Goal: Book appointment/travel/reservation

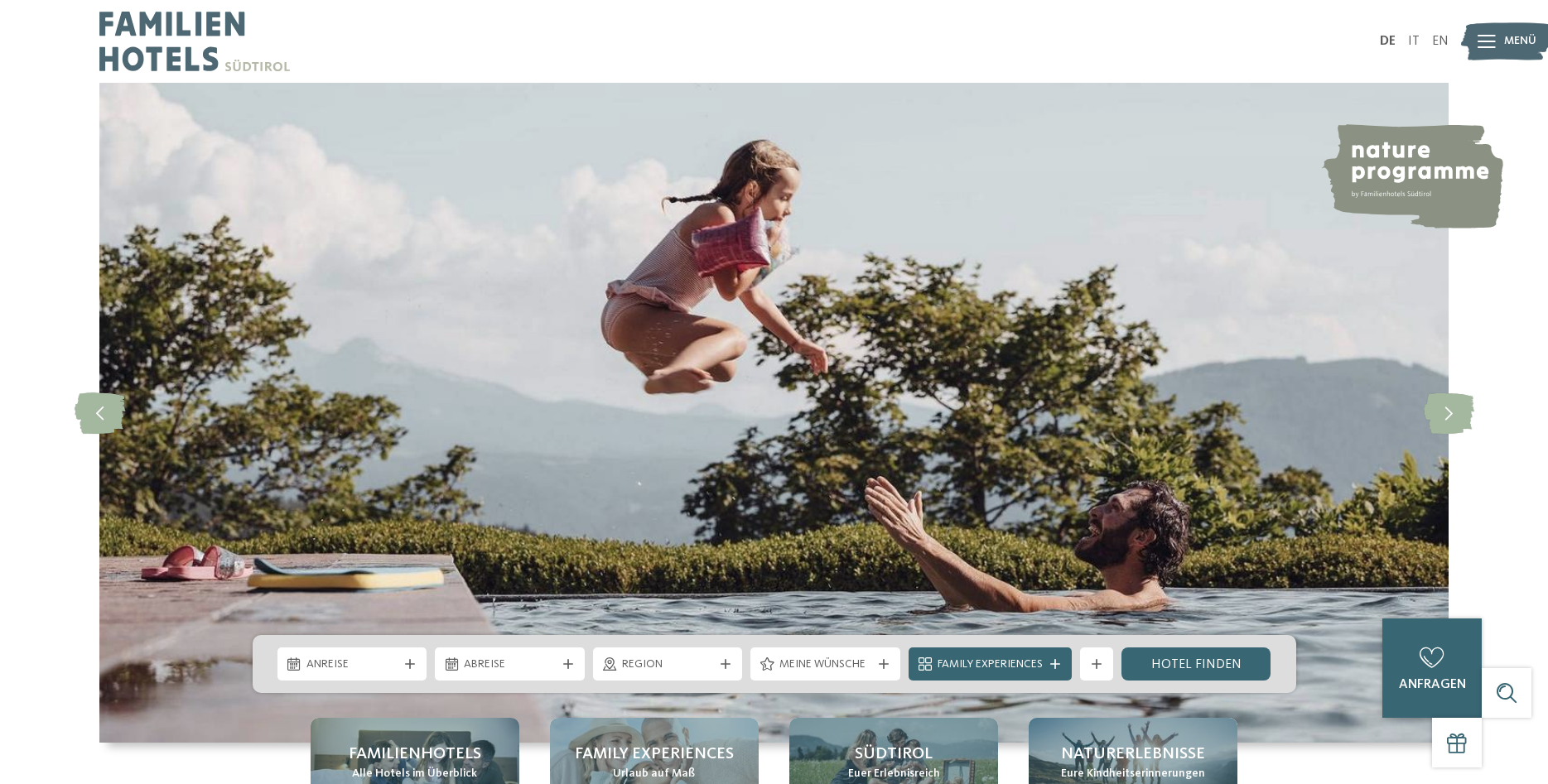
click at [1501, 36] on img at bounding box center [1507, 41] width 91 height 46
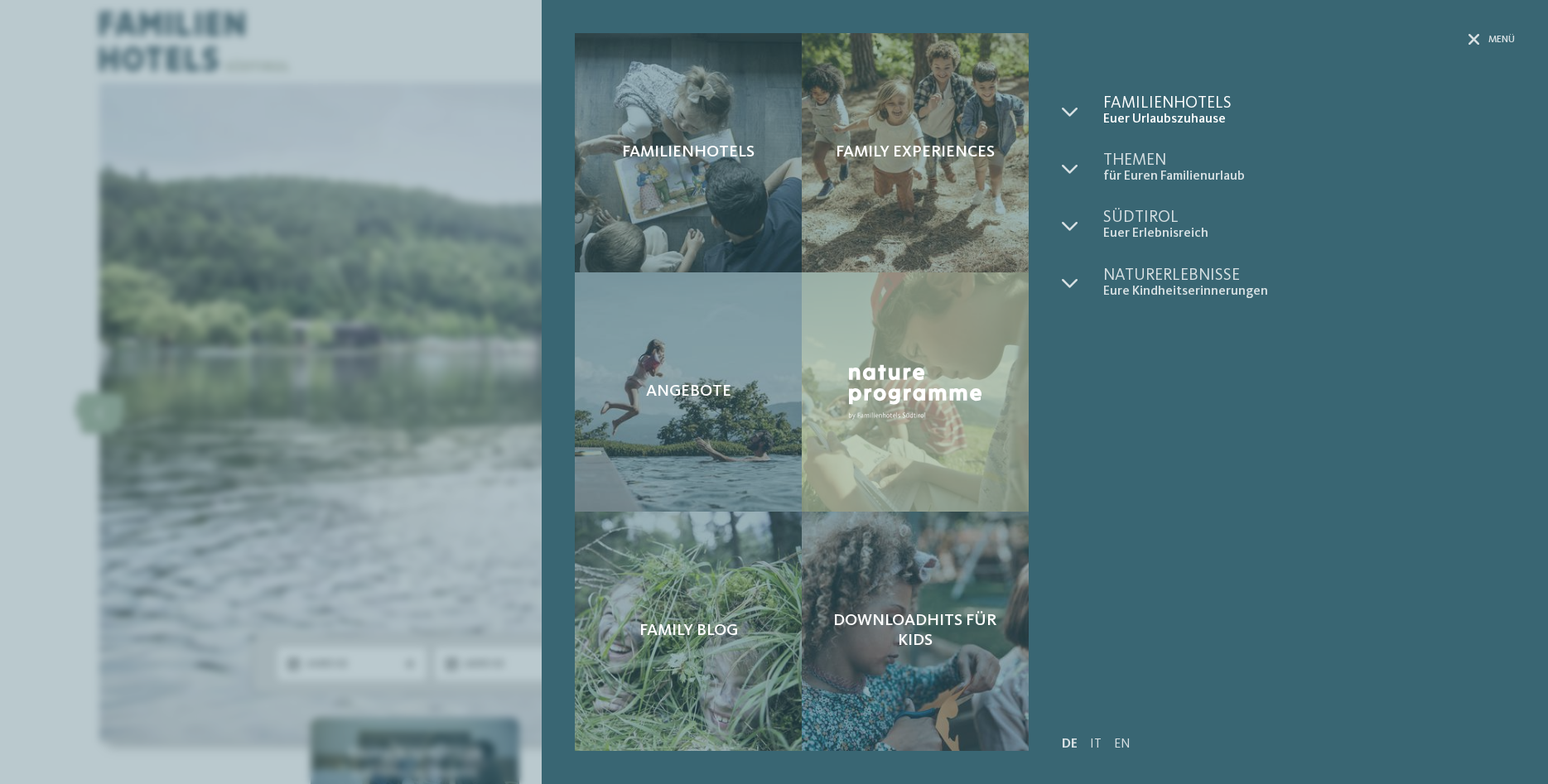
click at [1165, 104] on span "Familienhotels" at bounding box center [1308, 103] width 412 height 16
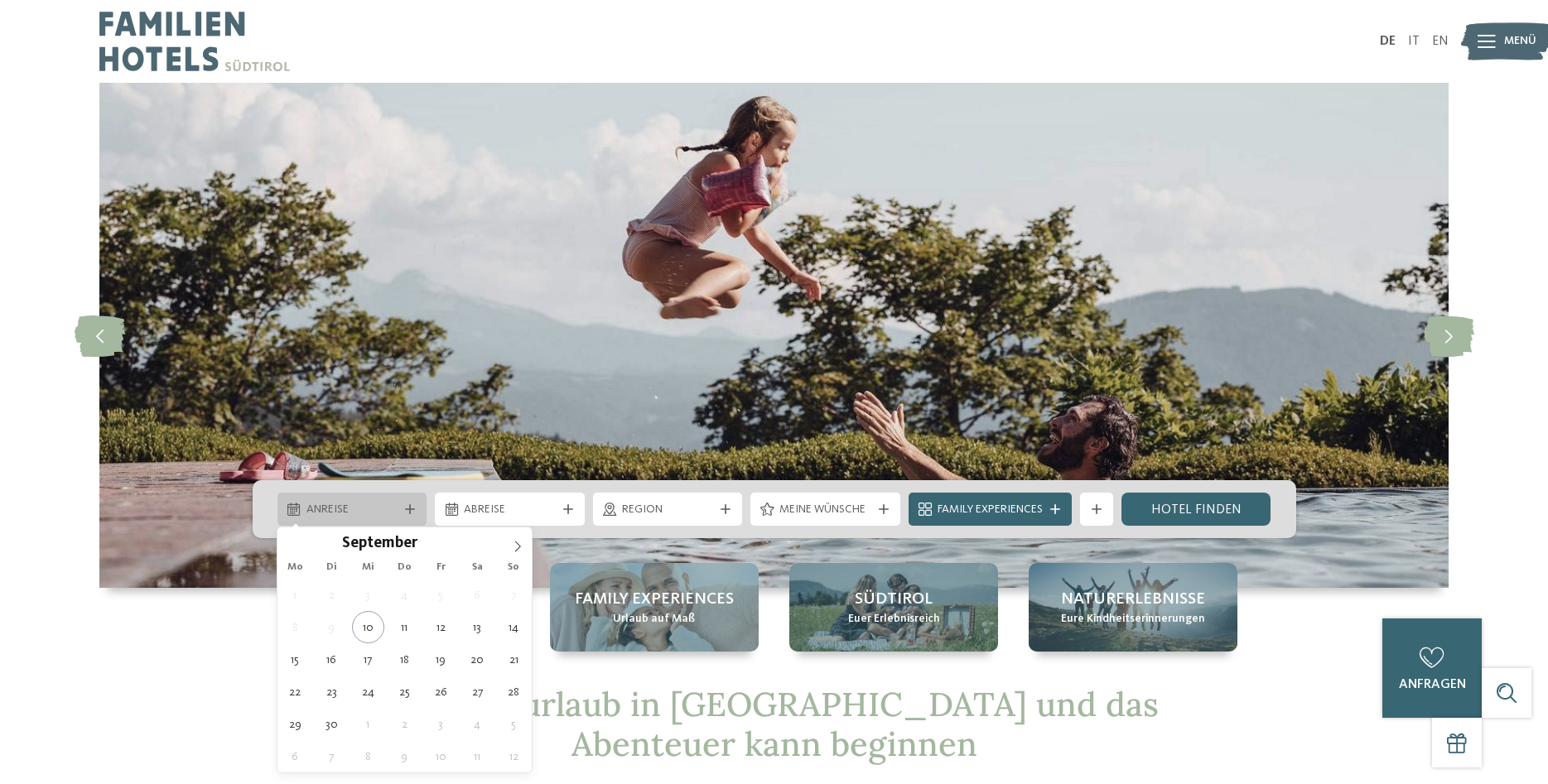
click at [406, 514] on icon at bounding box center [410, 509] width 10 height 10
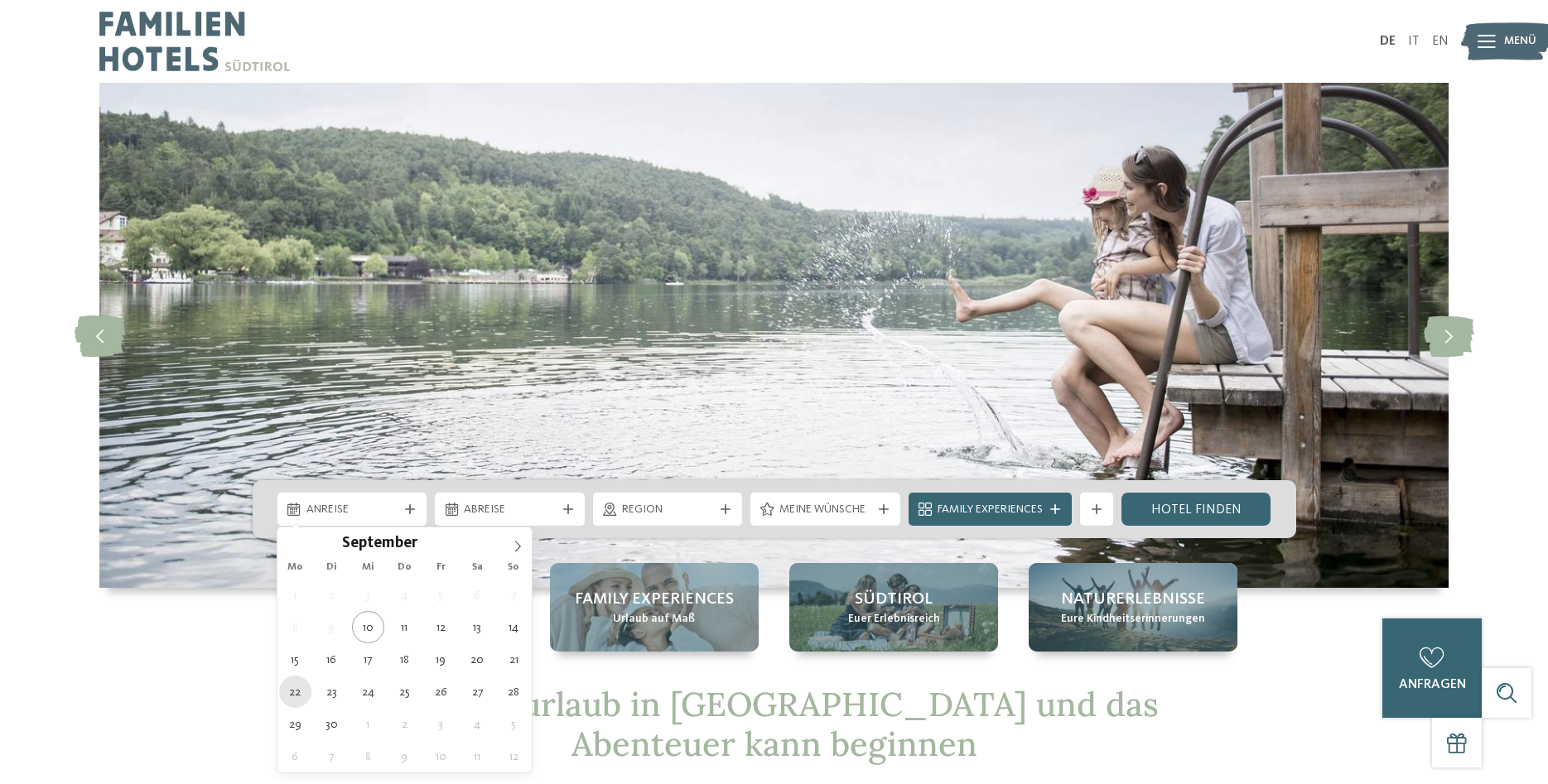
type div "[DATE]"
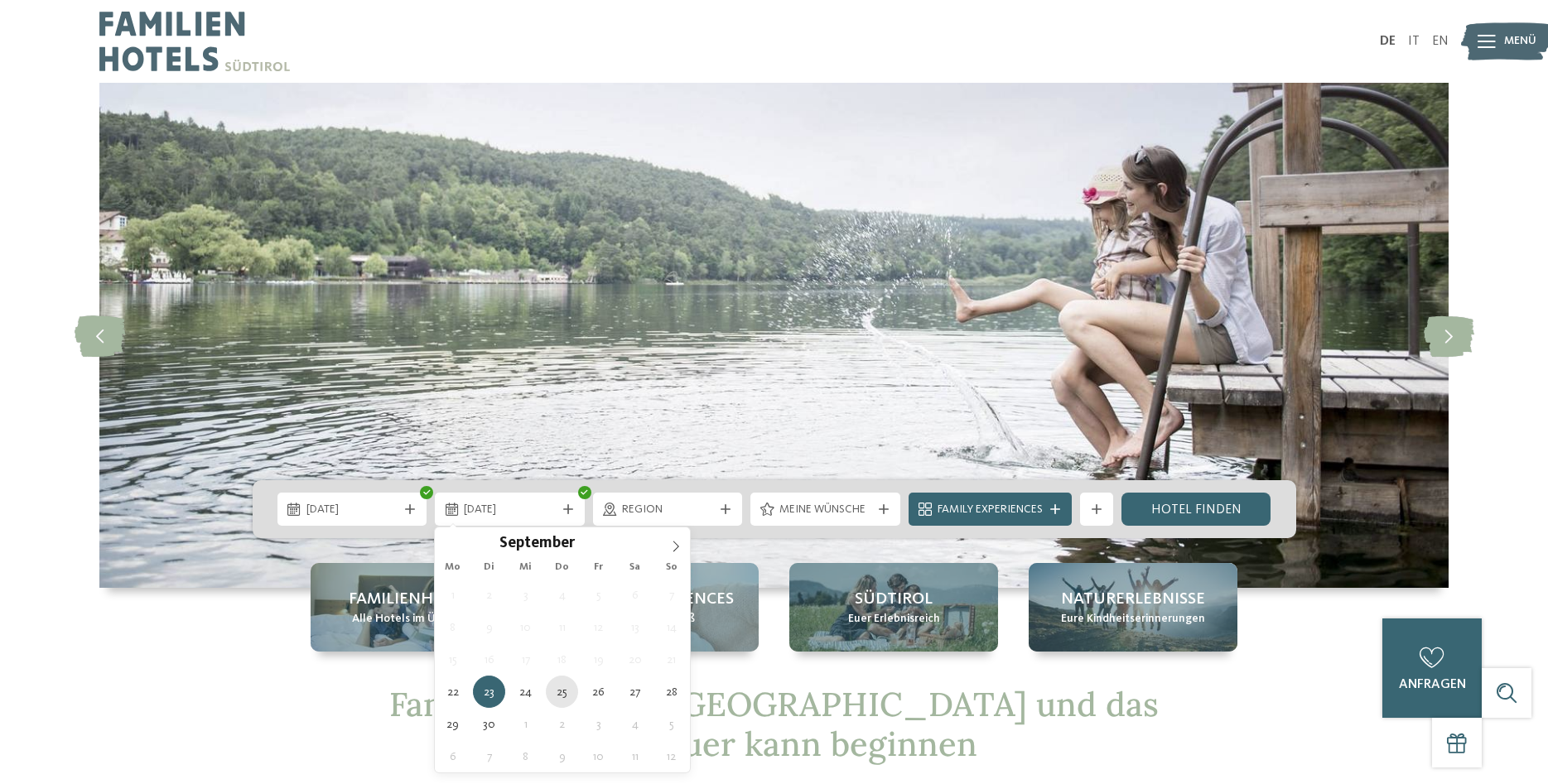
type div "[DATE]"
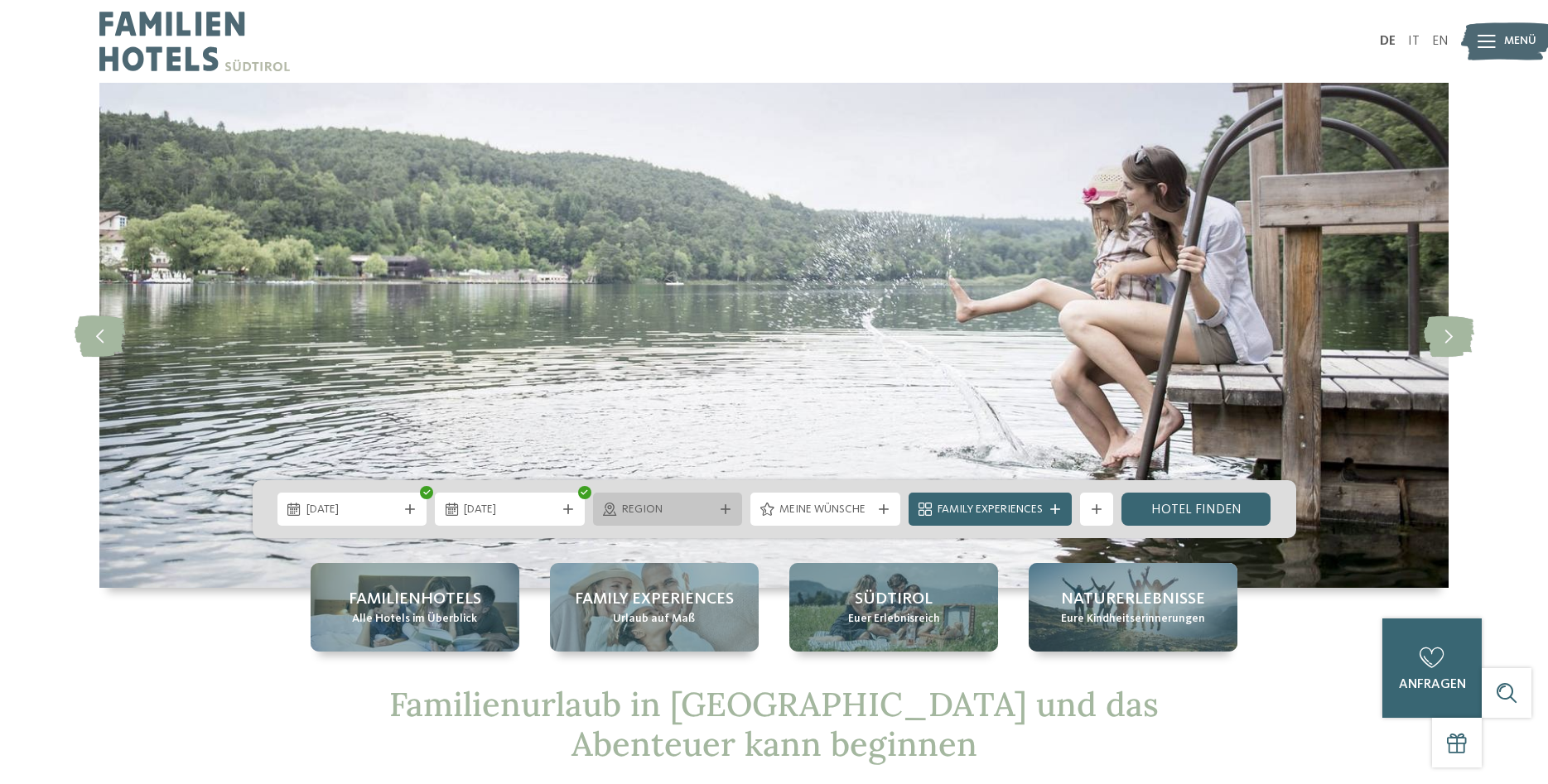
click at [667, 511] on span "Region" at bounding box center [668, 510] width 92 height 16
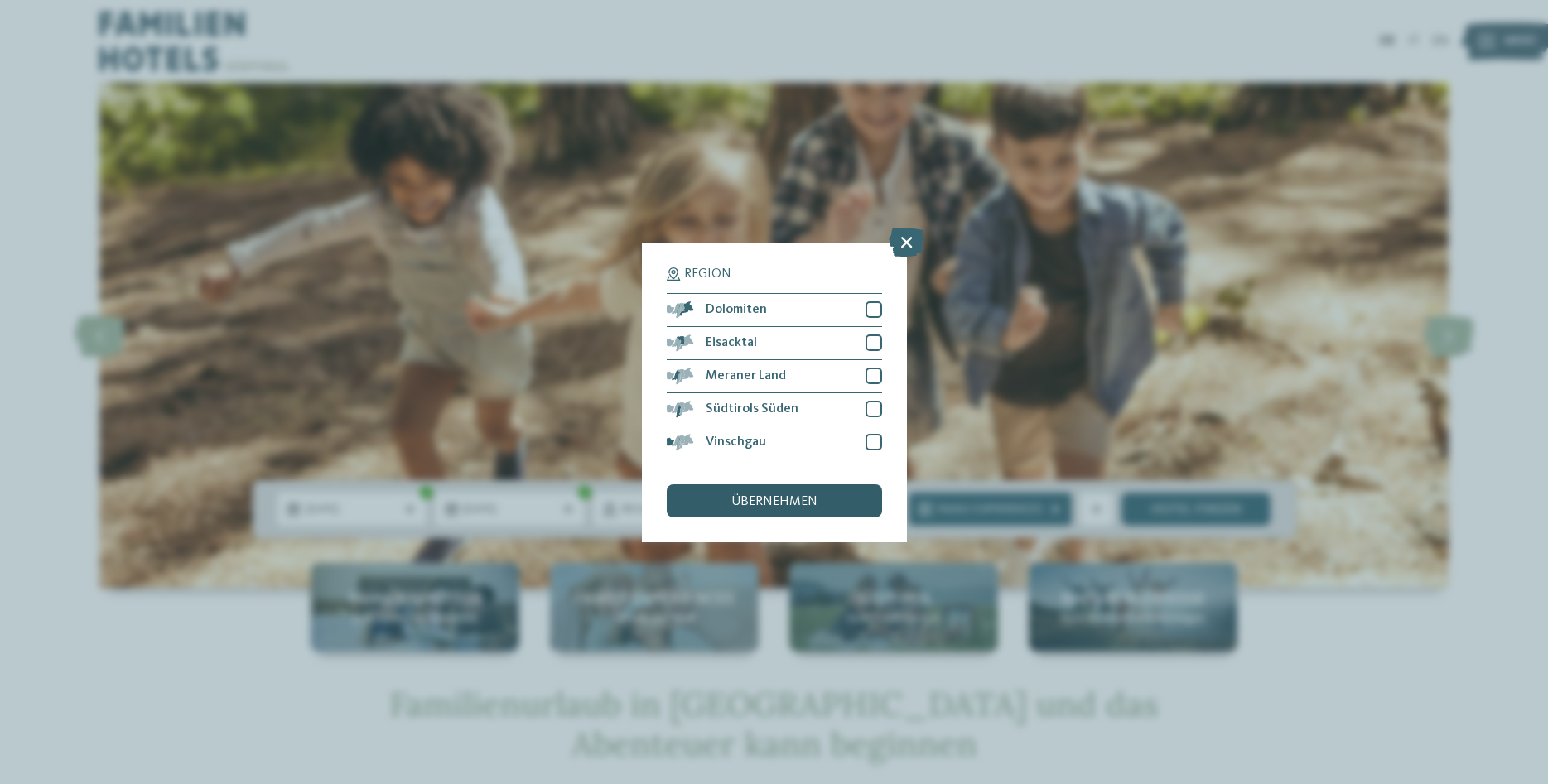
click at [806, 505] on span "übernehmen" at bounding box center [774, 501] width 86 height 13
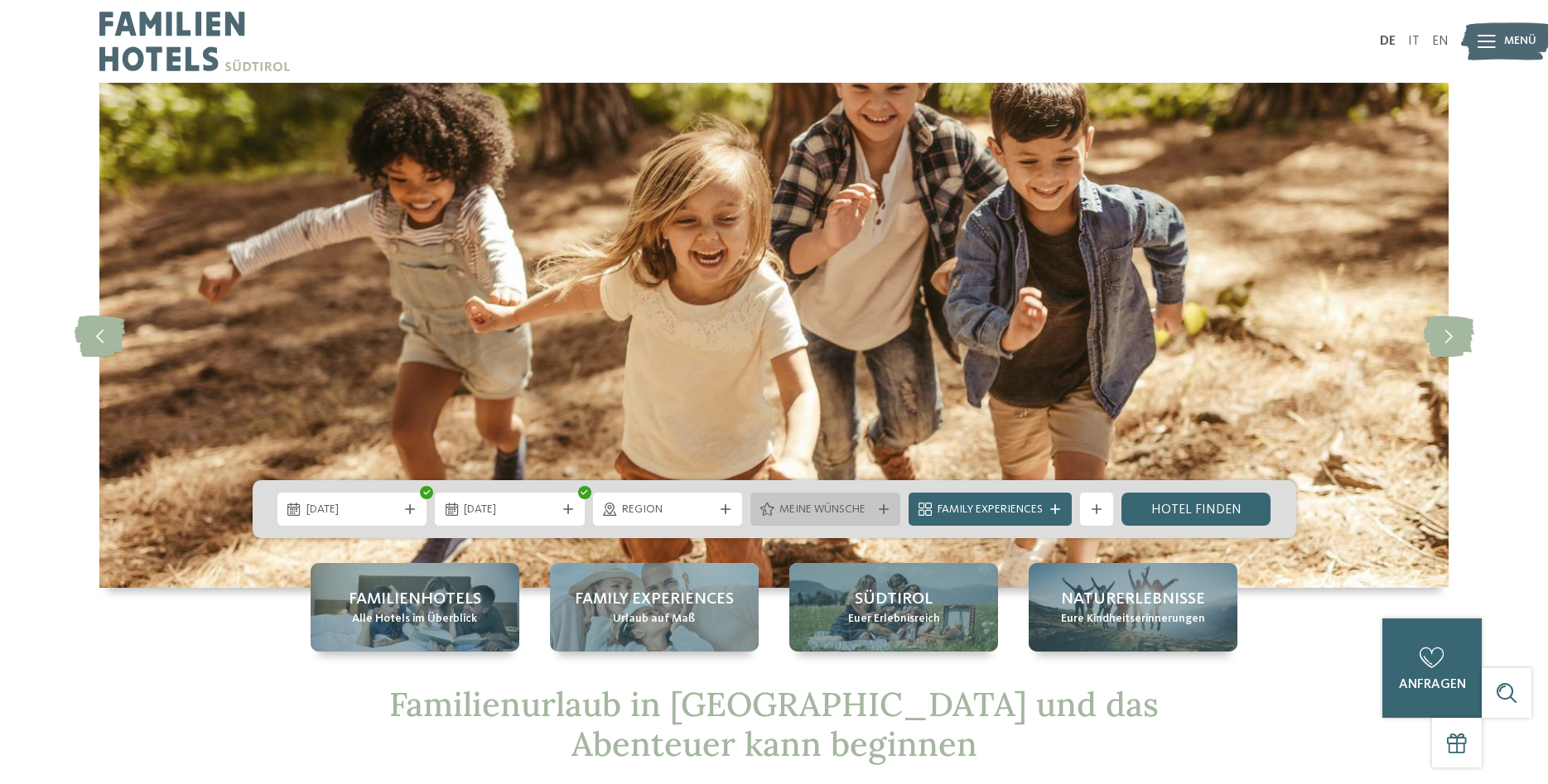
click at [865, 510] on span "Meine Wünsche" at bounding box center [825, 510] width 92 height 16
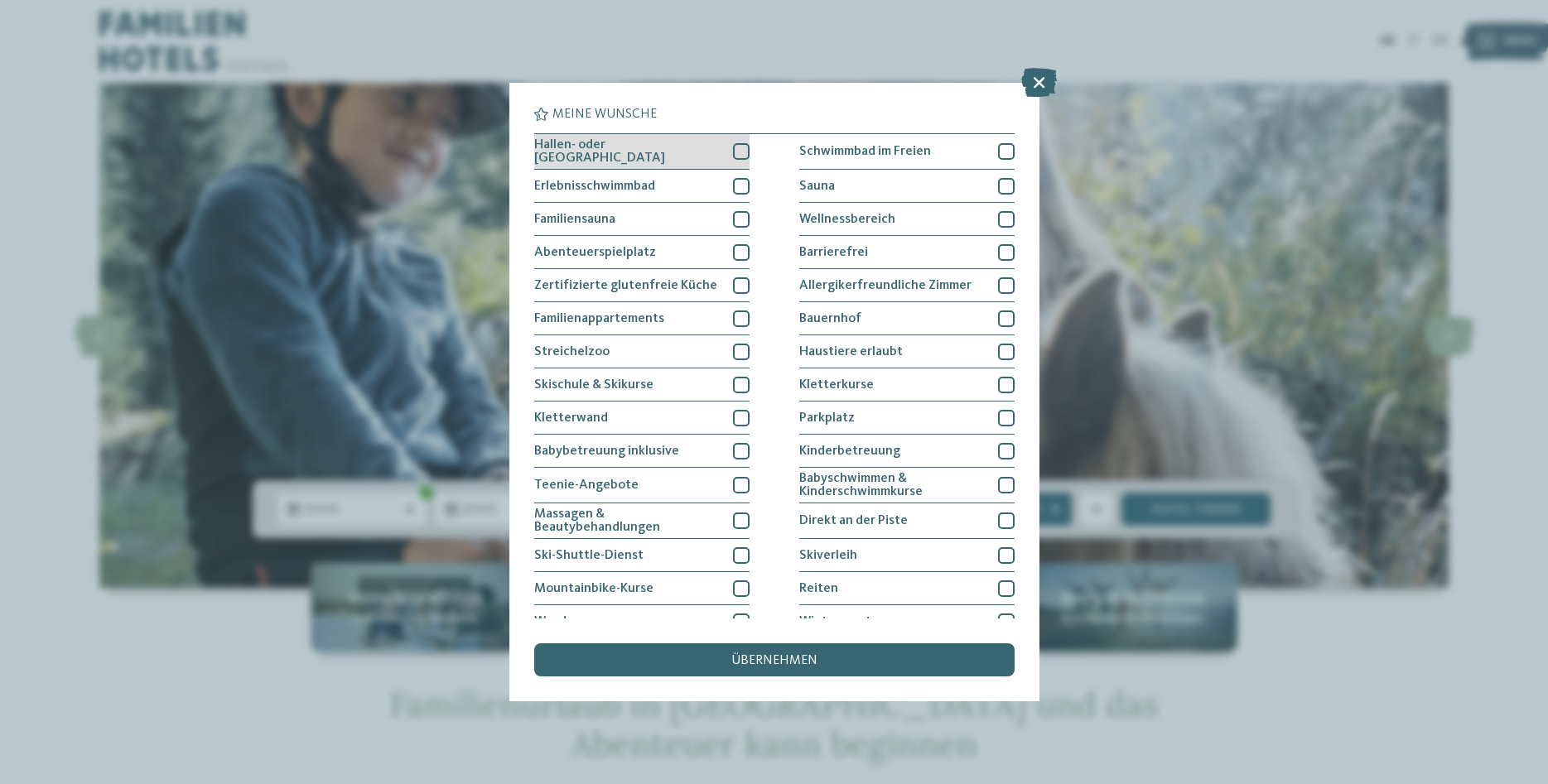
click at [740, 150] on div at bounding box center [740, 151] width 16 height 16
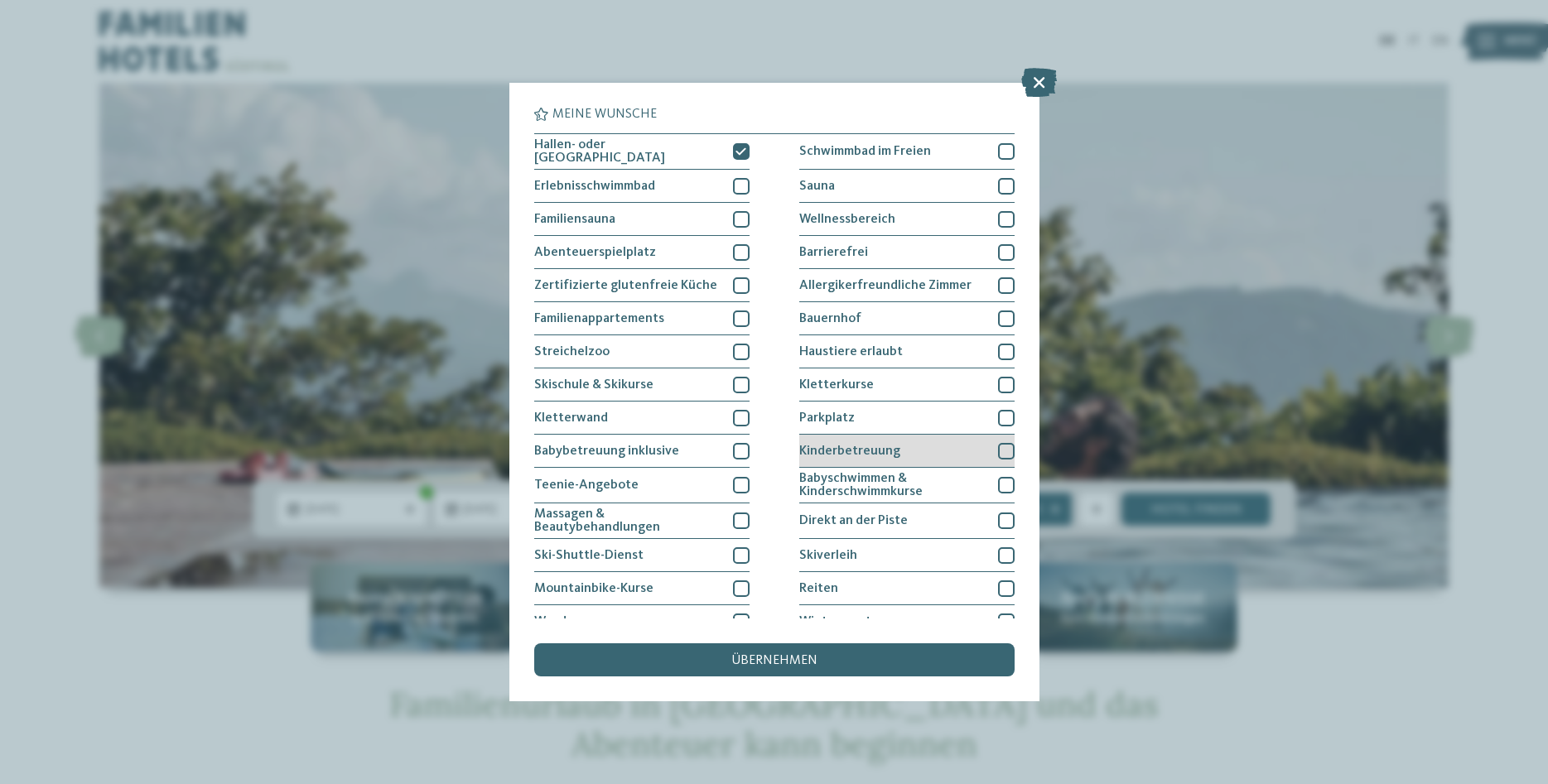
click at [1002, 455] on div at bounding box center [1005, 450] width 16 height 16
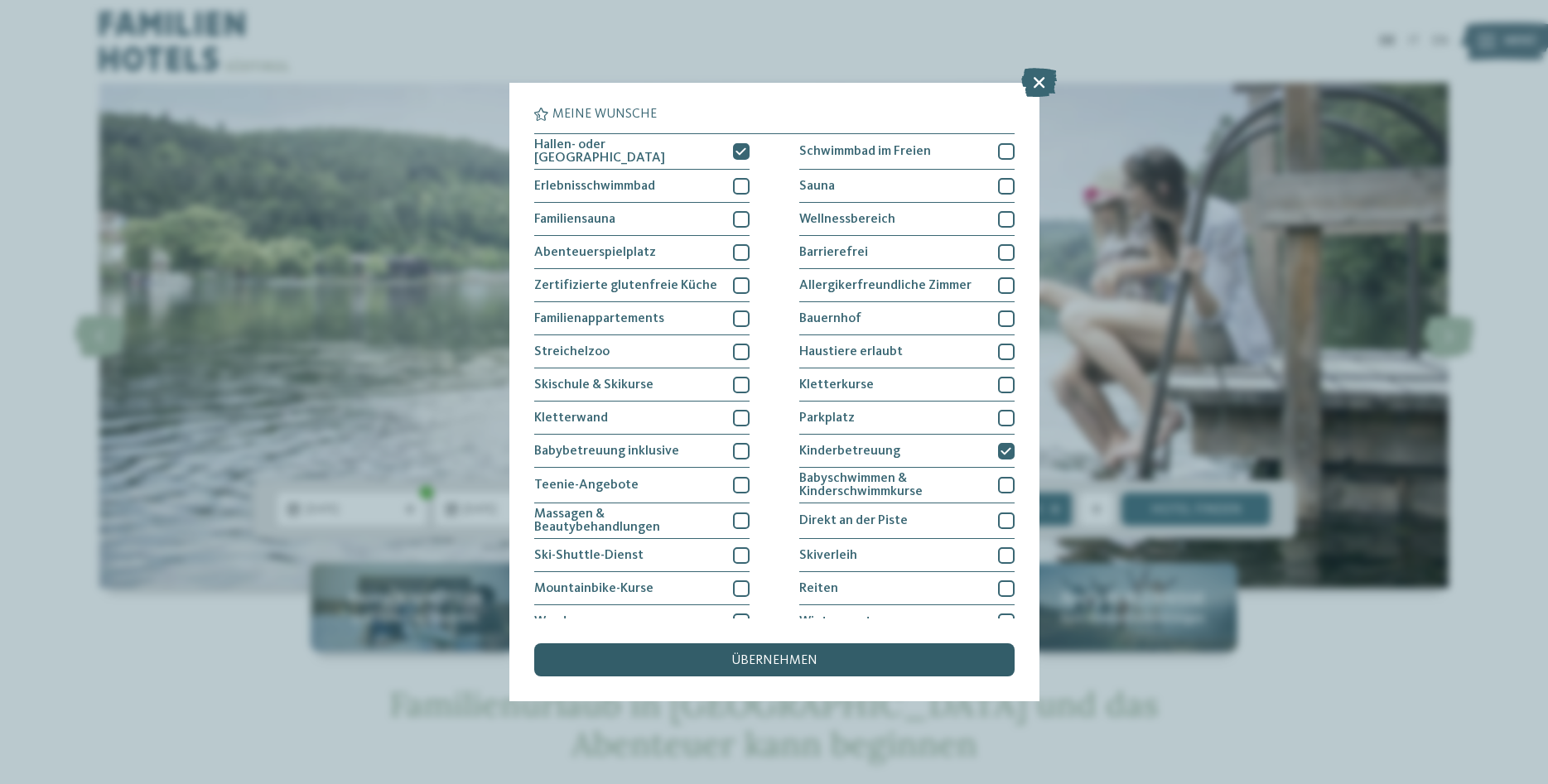
click at [867, 657] on div "übernehmen" at bounding box center [774, 660] width 481 height 33
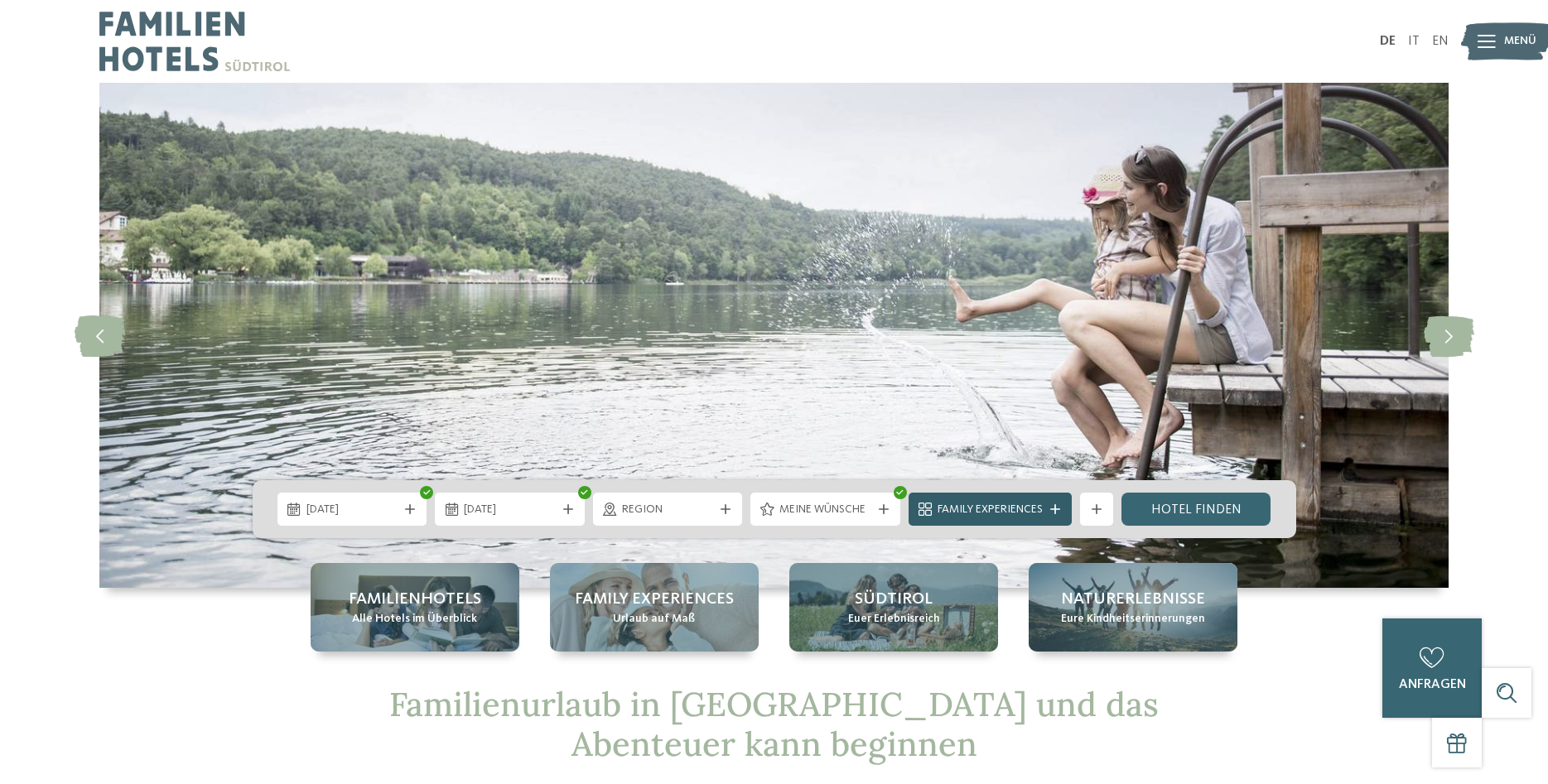
click at [955, 502] on div "Family Experiences" at bounding box center [990, 509] width 113 height 18
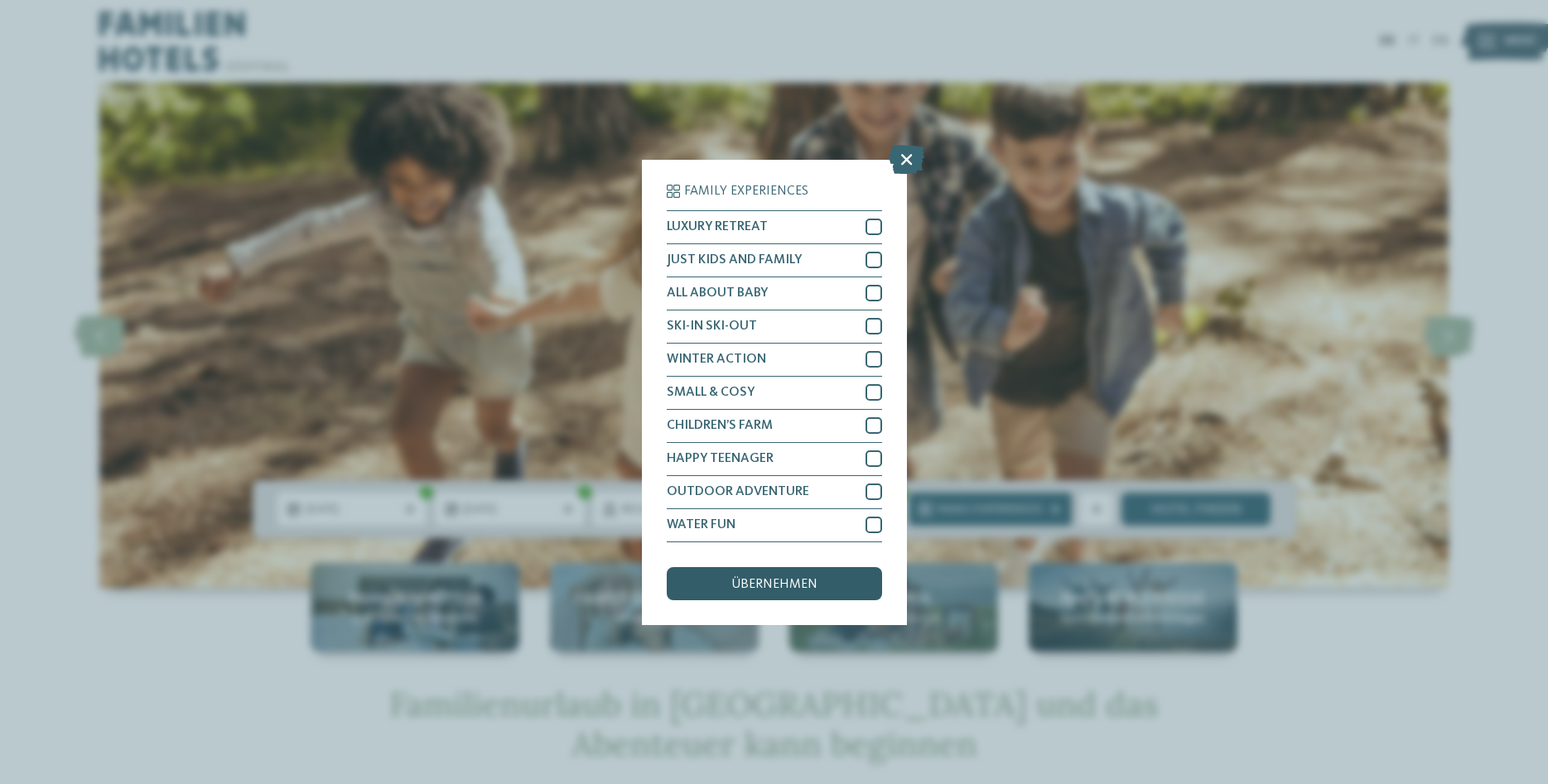
click at [783, 583] on span "übernehmen" at bounding box center [774, 584] width 86 height 13
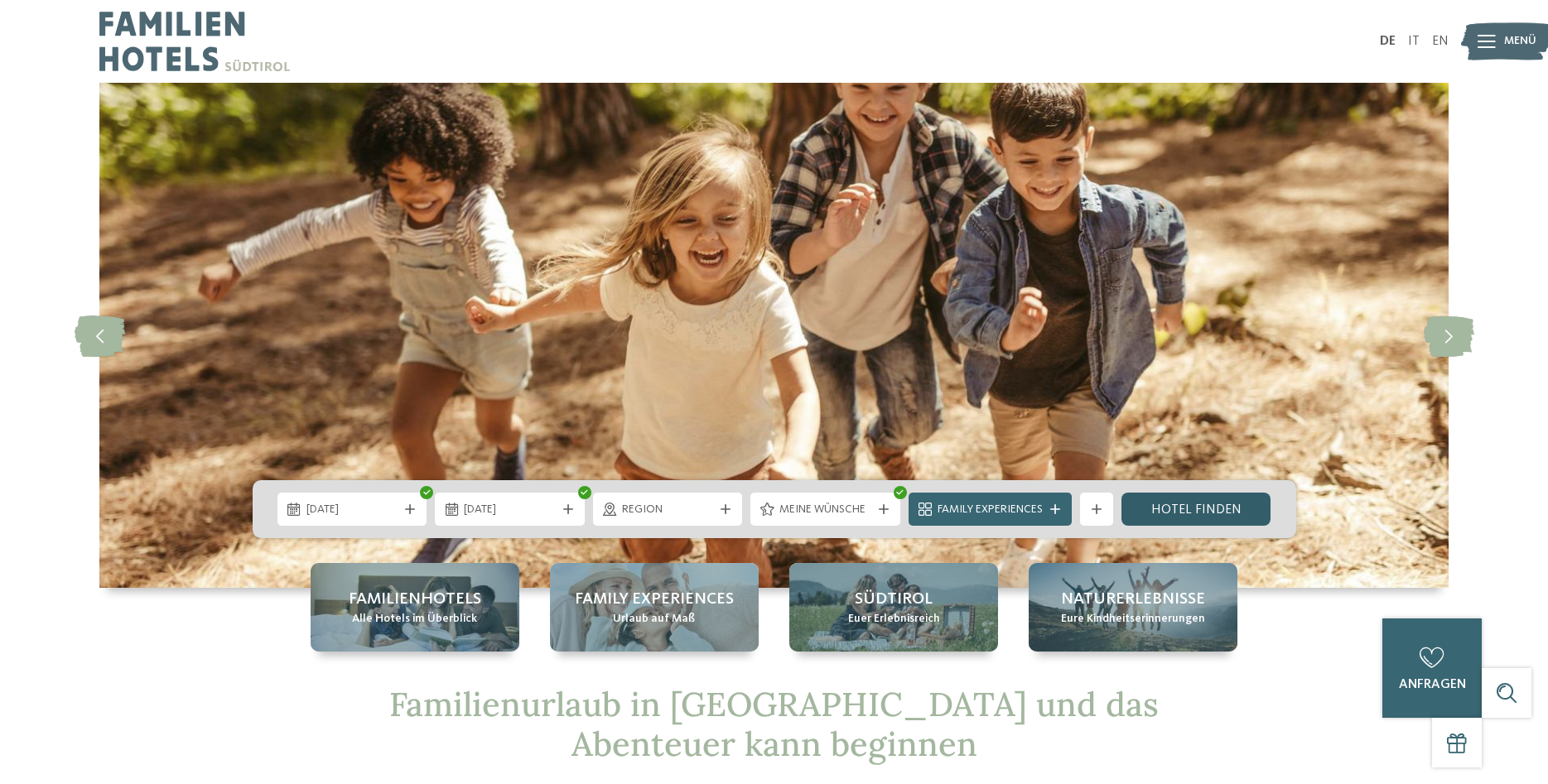
click at [1224, 501] on link "Hotel finden" at bounding box center [1196, 509] width 150 height 33
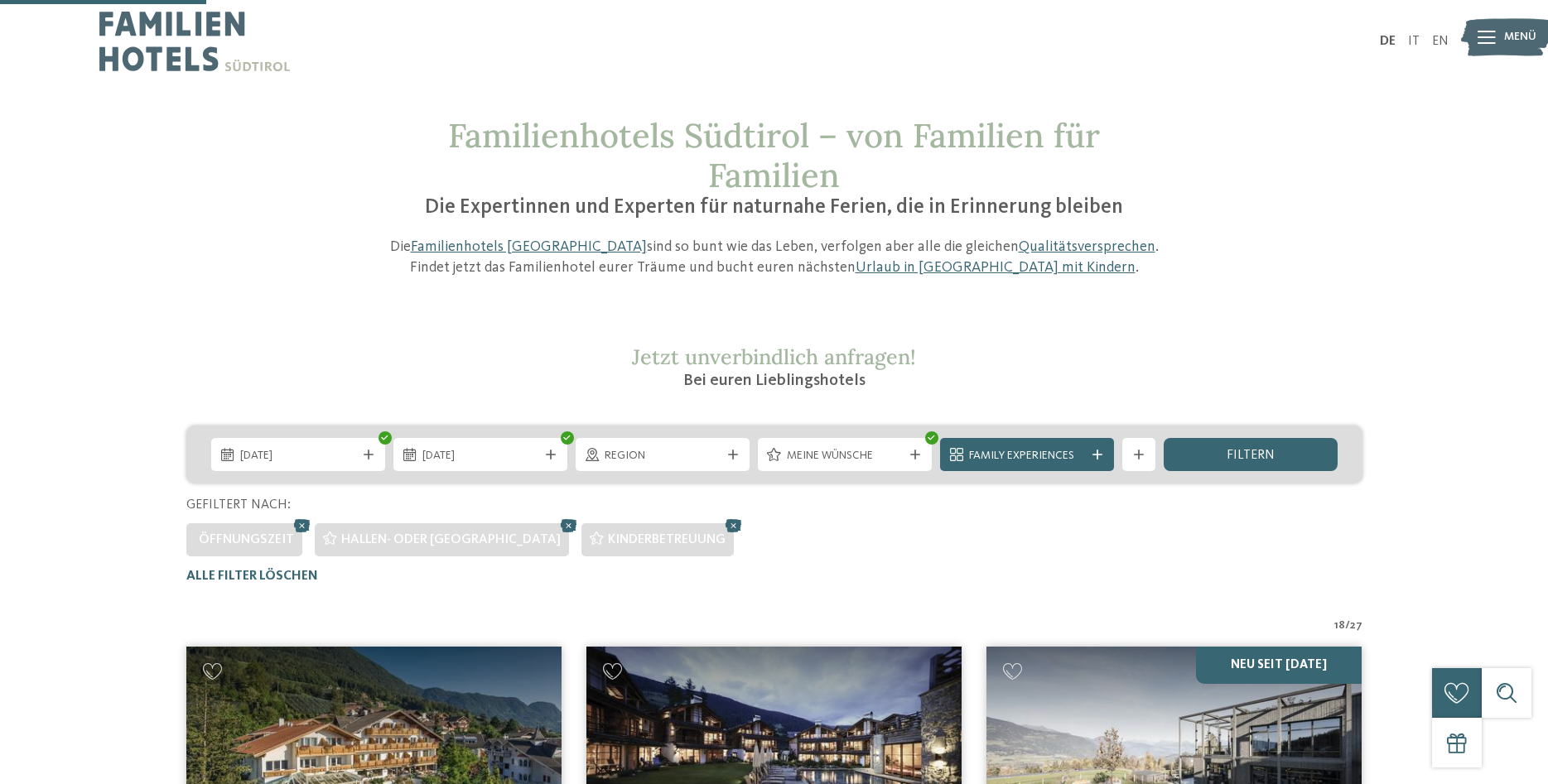
scroll to position [543, 0]
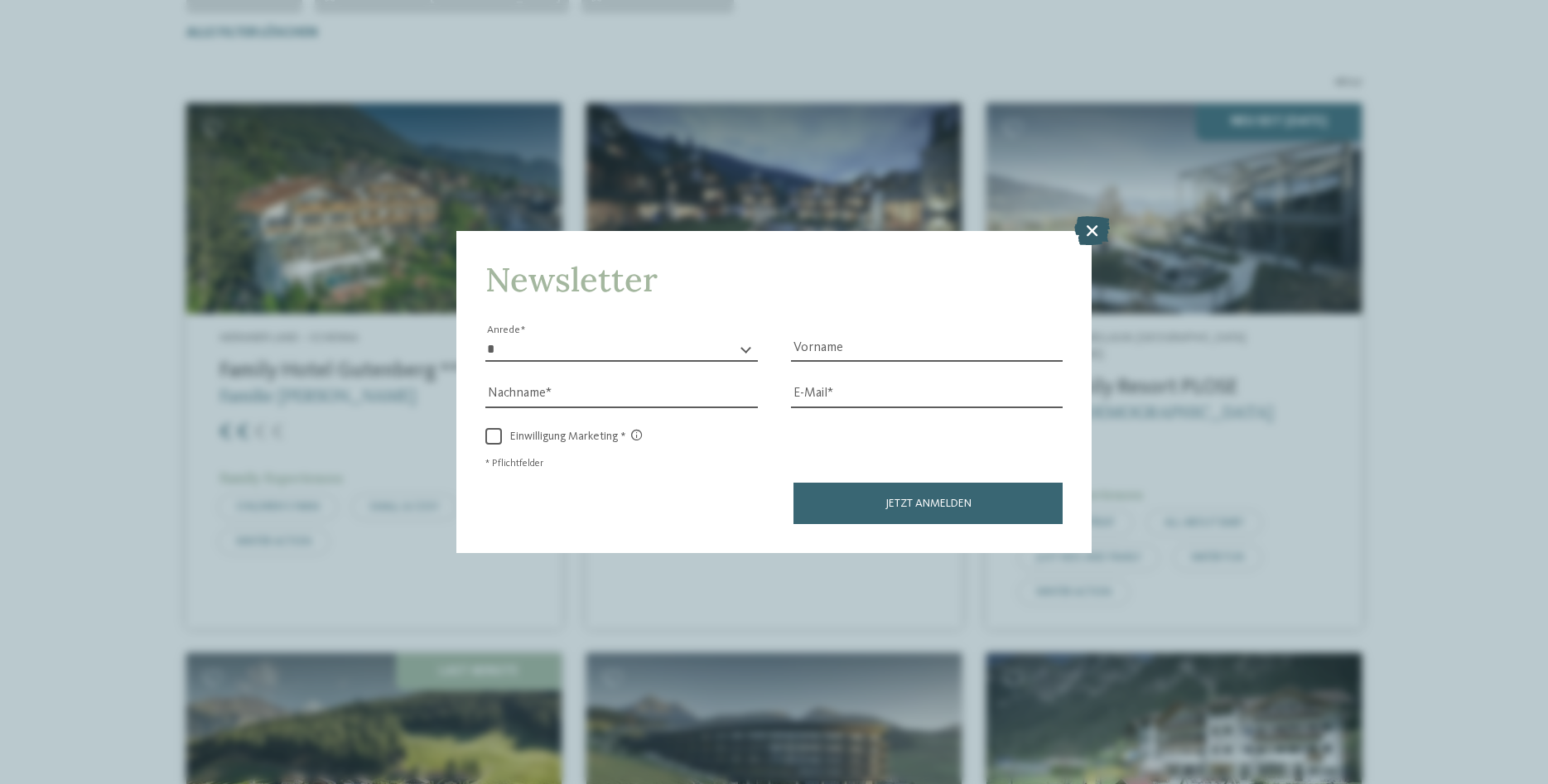
click at [1091, 217] on icon at bounding box center [1092, 230] width 35 height 29
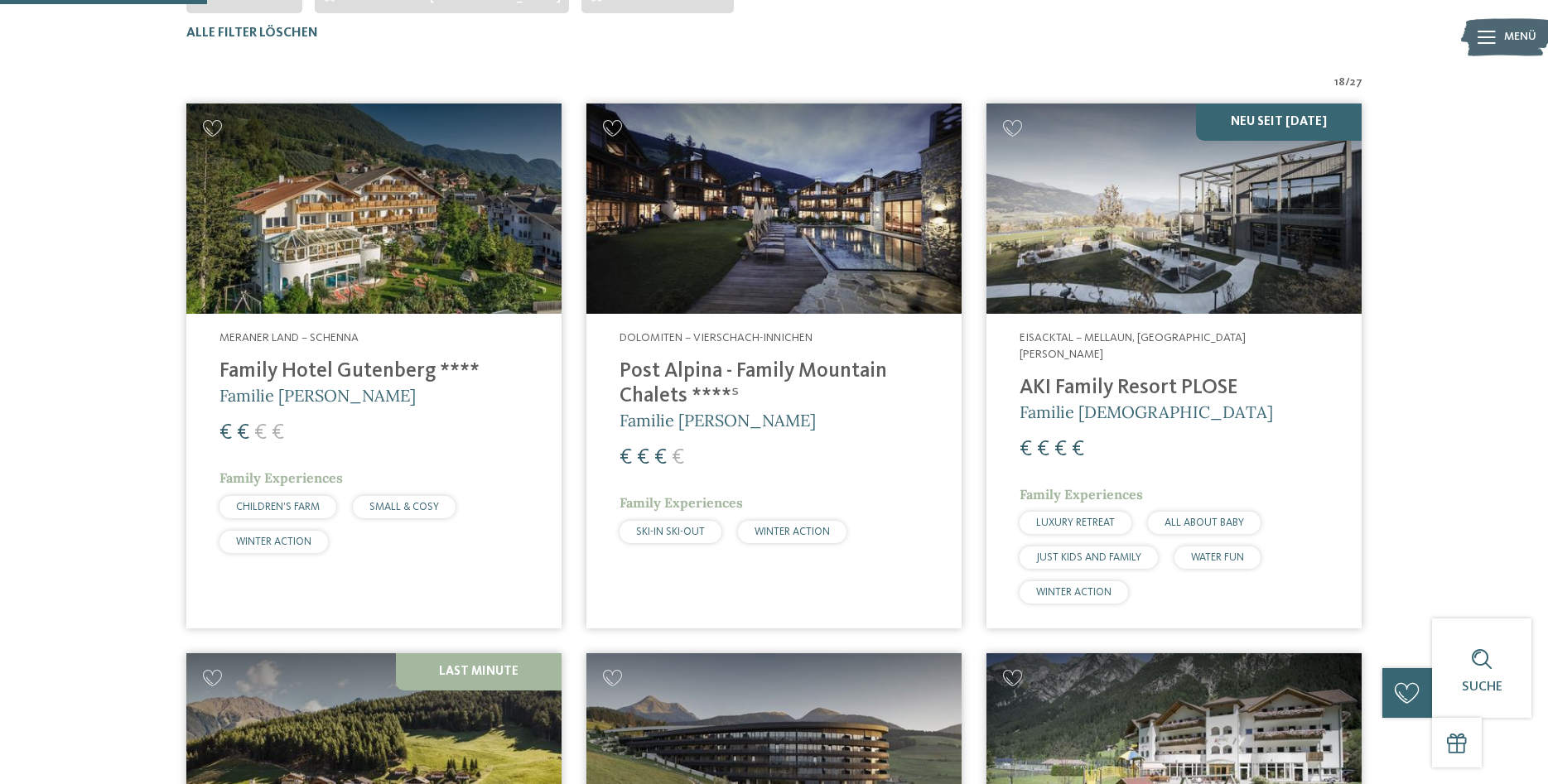
click at [835, 237] on img at bounding box center [773, 209] width 375 height 211
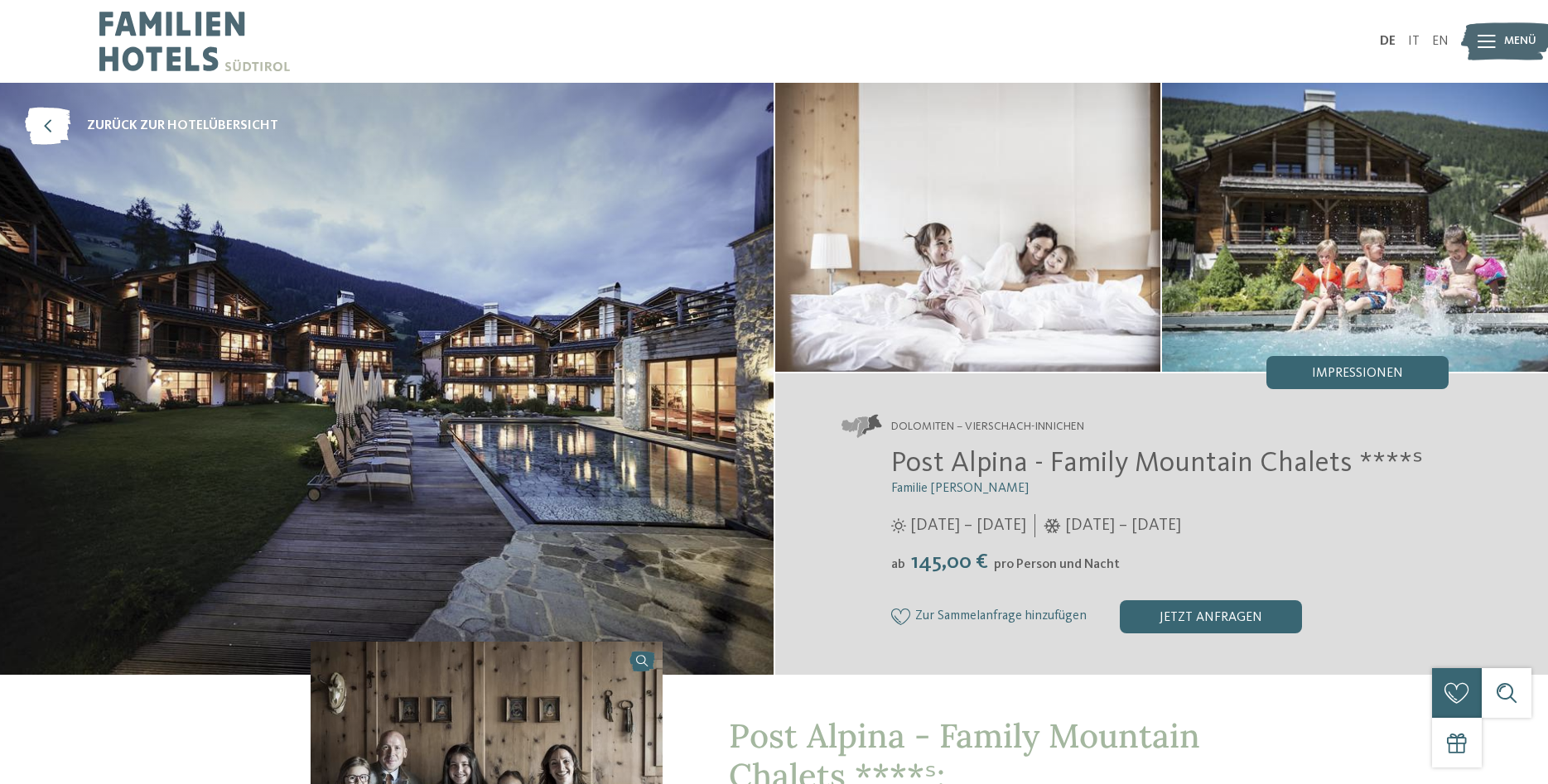
drag, startPoint x: 893, startPoint y: 557, endPoint x: 1109, endPoint y: 564, distance: 216.1
click at [1109, 564] on div "ab 145,00 € pro Person und Nacht" at bounding box center [1170, 562] width 558 height 26
click at [1123, 565] on div "ab 145,00 € pro Person und Nacht" at bounding box center [1170, 562] width 558 height 26
drag, startPoint x: 1068, startPoint y: 563, endPoint x: 852, endPoint y: 546, distance: 216.7
click at [852, 546] on div "Post Alpina - Family Mountain Chalets ****ˢ Familie Wachtler 06.06. – 05.10.202…" at bounding box center [1145, 539] width 607 height 186
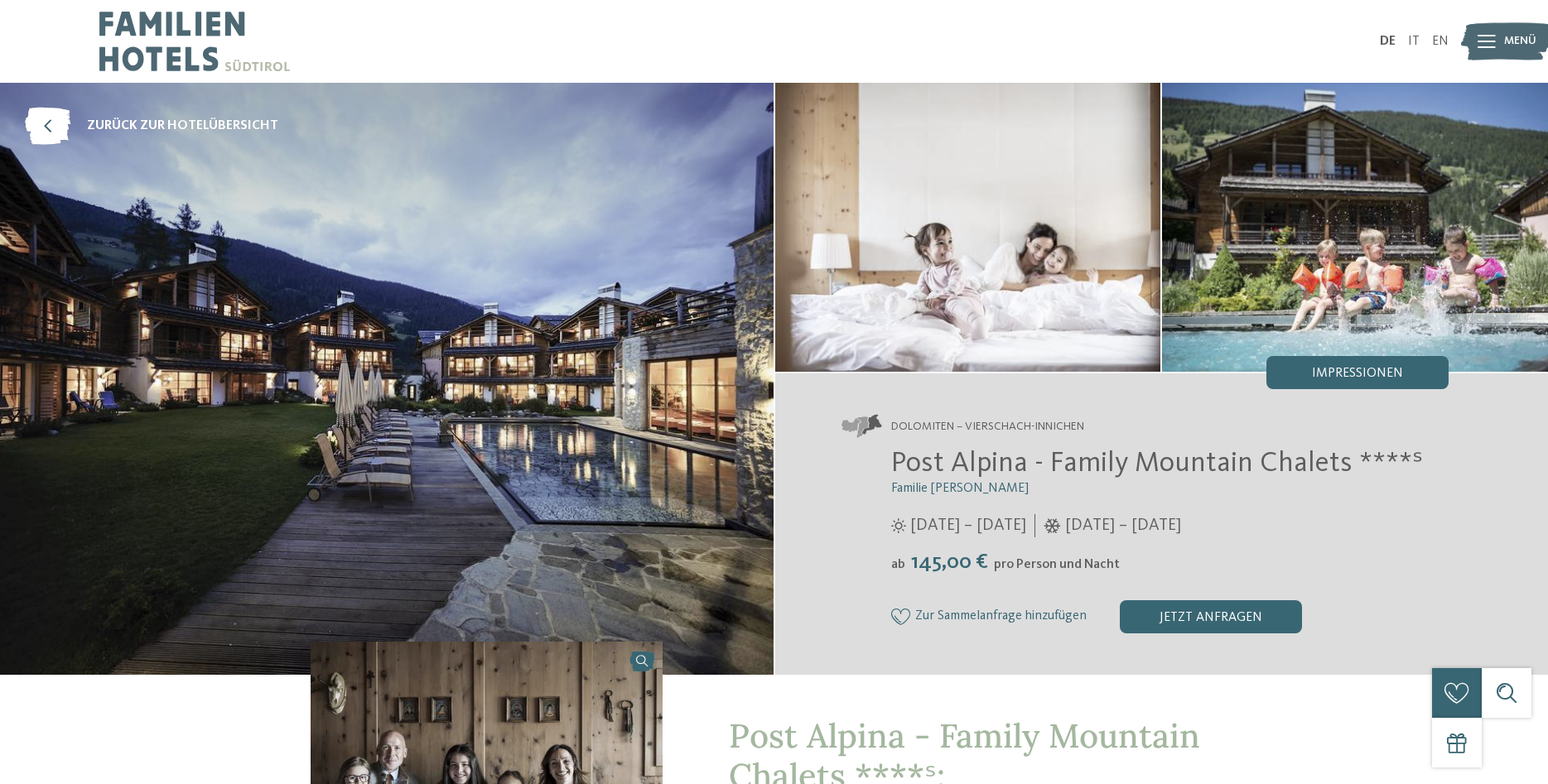
click at [852, 546] on div "Post Alpina - Family Mountain Chalets ****ˢ Familie Wachtler 06.06. – 05.10.202…" at bounding box center [1145, 539] width 607 height 186
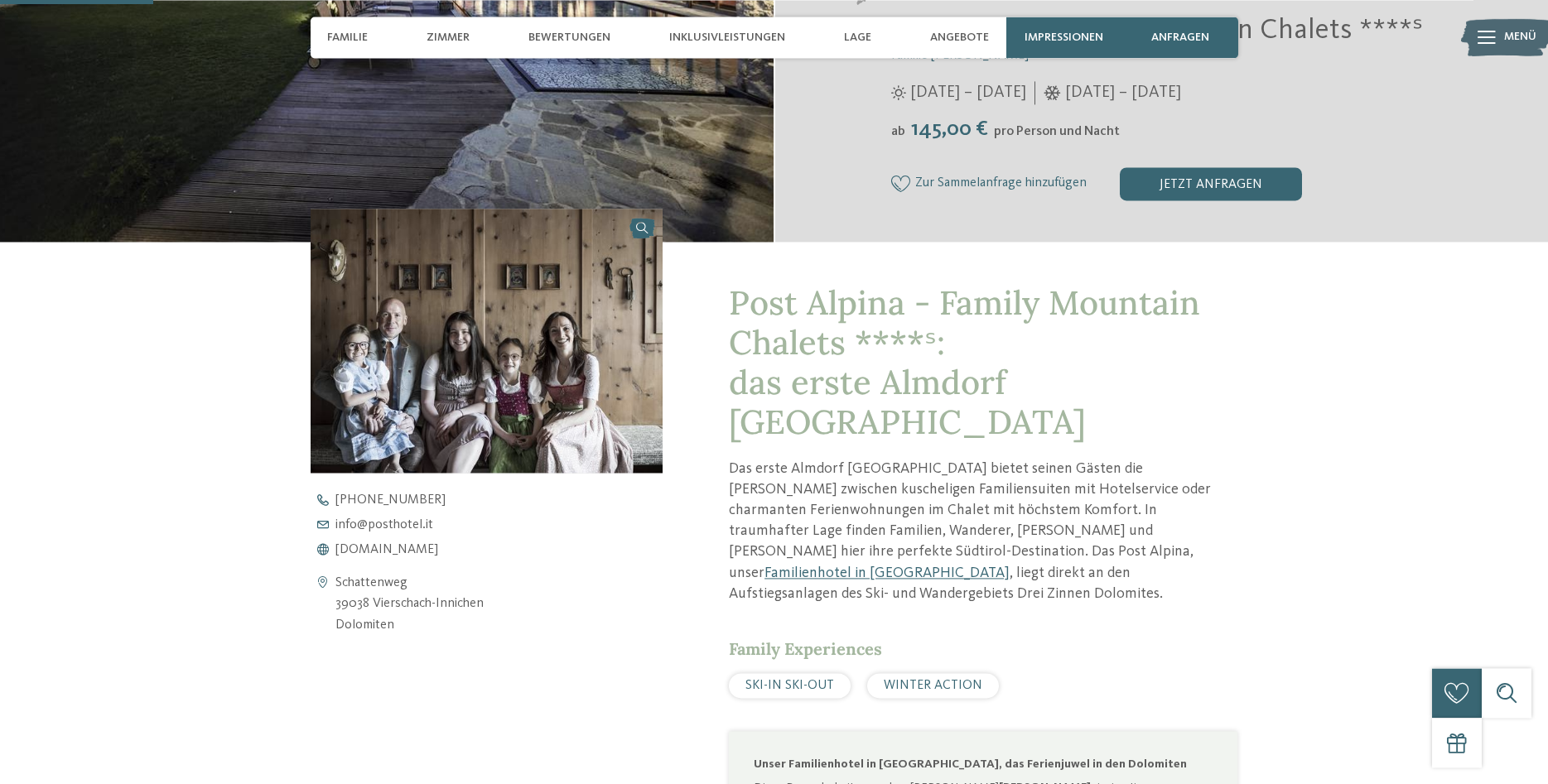
scroll to position [591, 0]
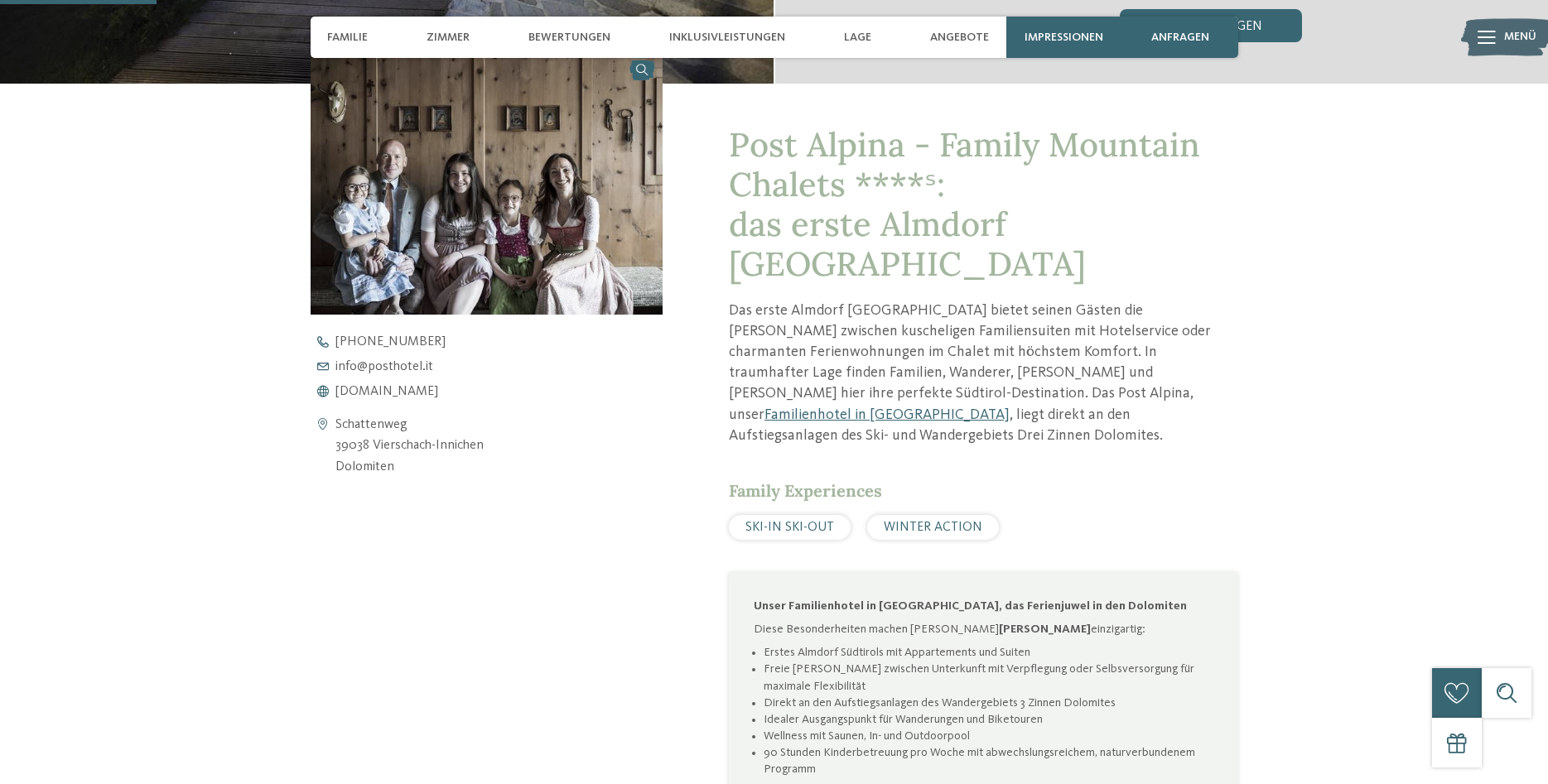
drag, startPoint x: 756, startPoint y: 551, endPoint x: 1167, endPoint y: 747, distance: 455.3
click at [1167, 747] on div "Unser Familienhotel in Innichen, das Ferienjuwel in den Dolomiten Diese Besonde…" at bounding box center [983, 769] width 459 height 343
click at [1167, 783] on p "Auf diese Highlights könnt ihr euch im Winter freuen:" at bounding box center [983, 793] width 459 height 16
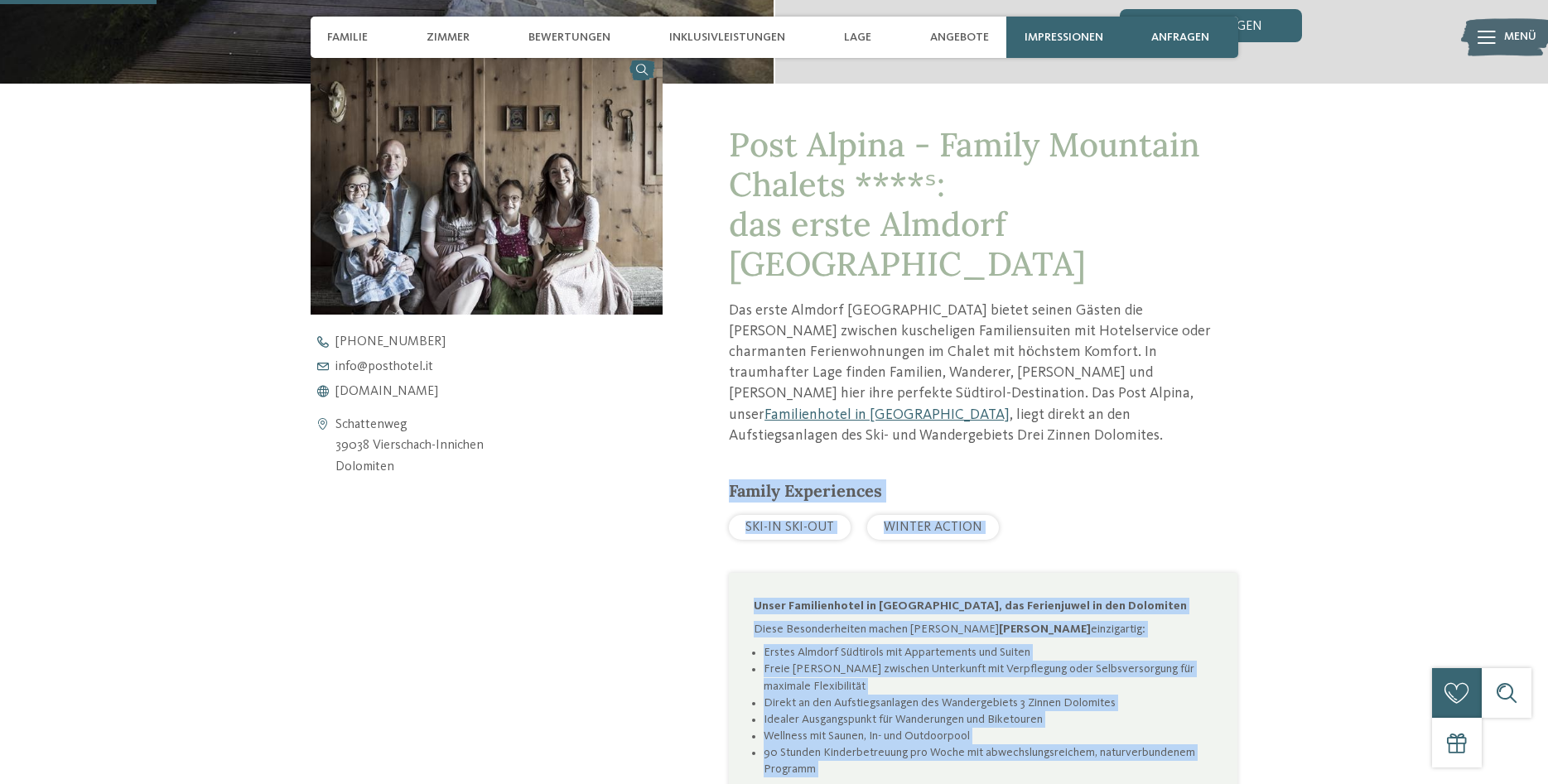
drag, startPoint x: 1067, startPoint y: 751, endPoint x: 728, endPoint y: 425, distance: 470.3
click at [728, 425] on div "Post Alpina - Family Mountain Chalets ****ˢ: das erste Almdorf Südtirols Das er…" at bounding box center [950, 571] width 575 height 975
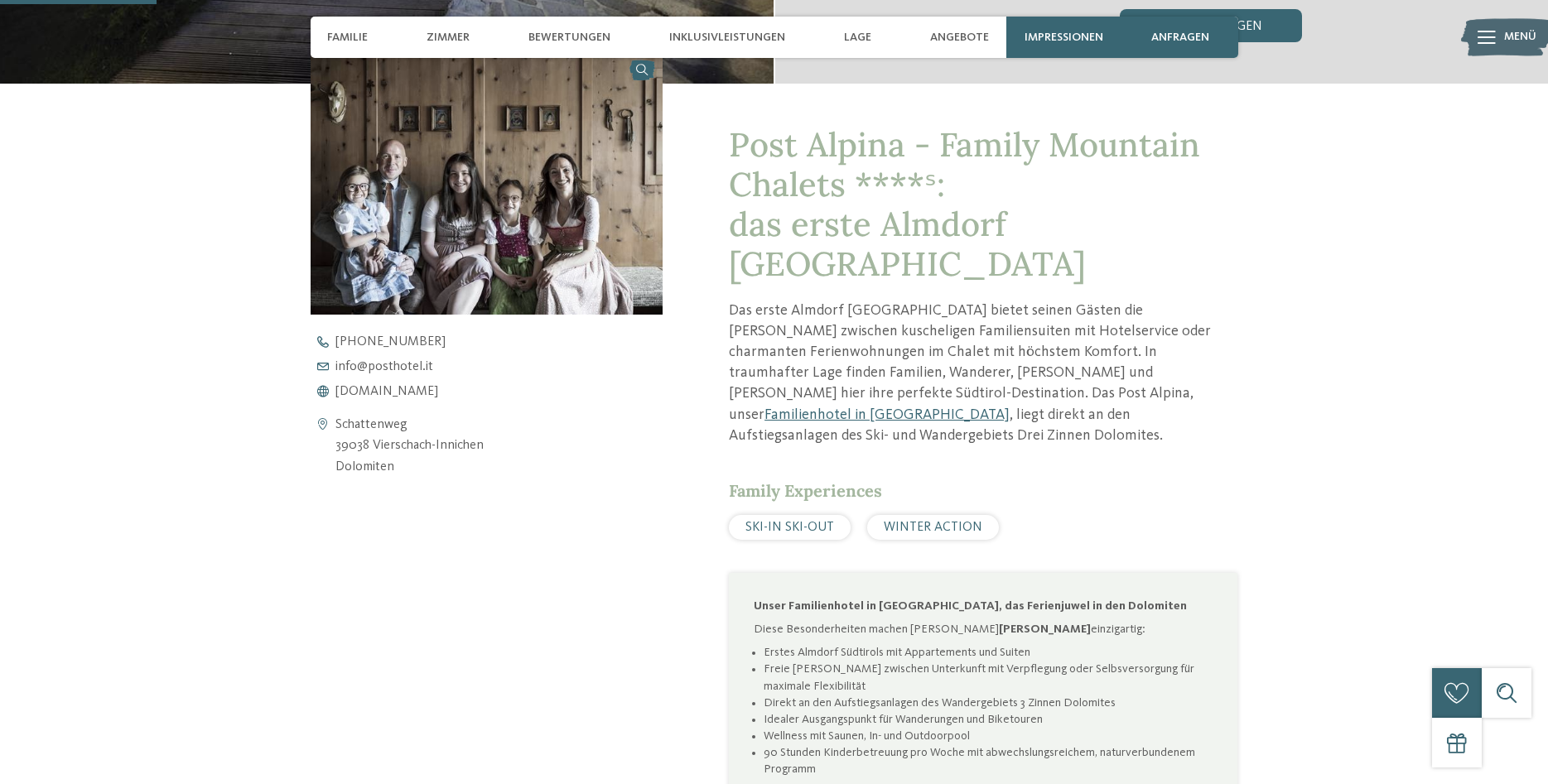
click at [713, 437] on div "Post Alpina - Family Mountain Chalets ****ˢ: das erste Almdorf Südtirols Das er…" at bounding box center [950, 571] width 575 height 975
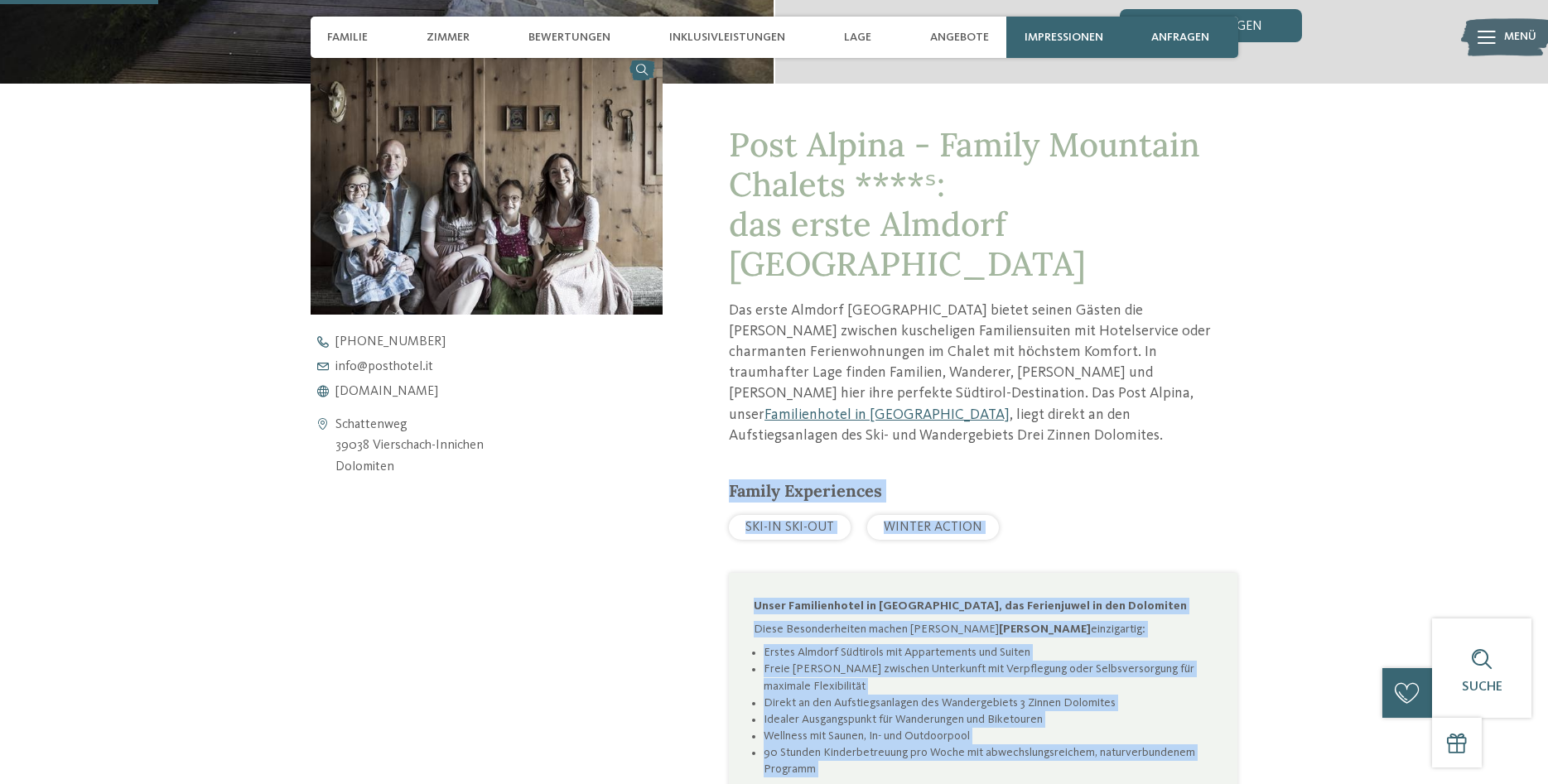
scroll to position [599, 0]
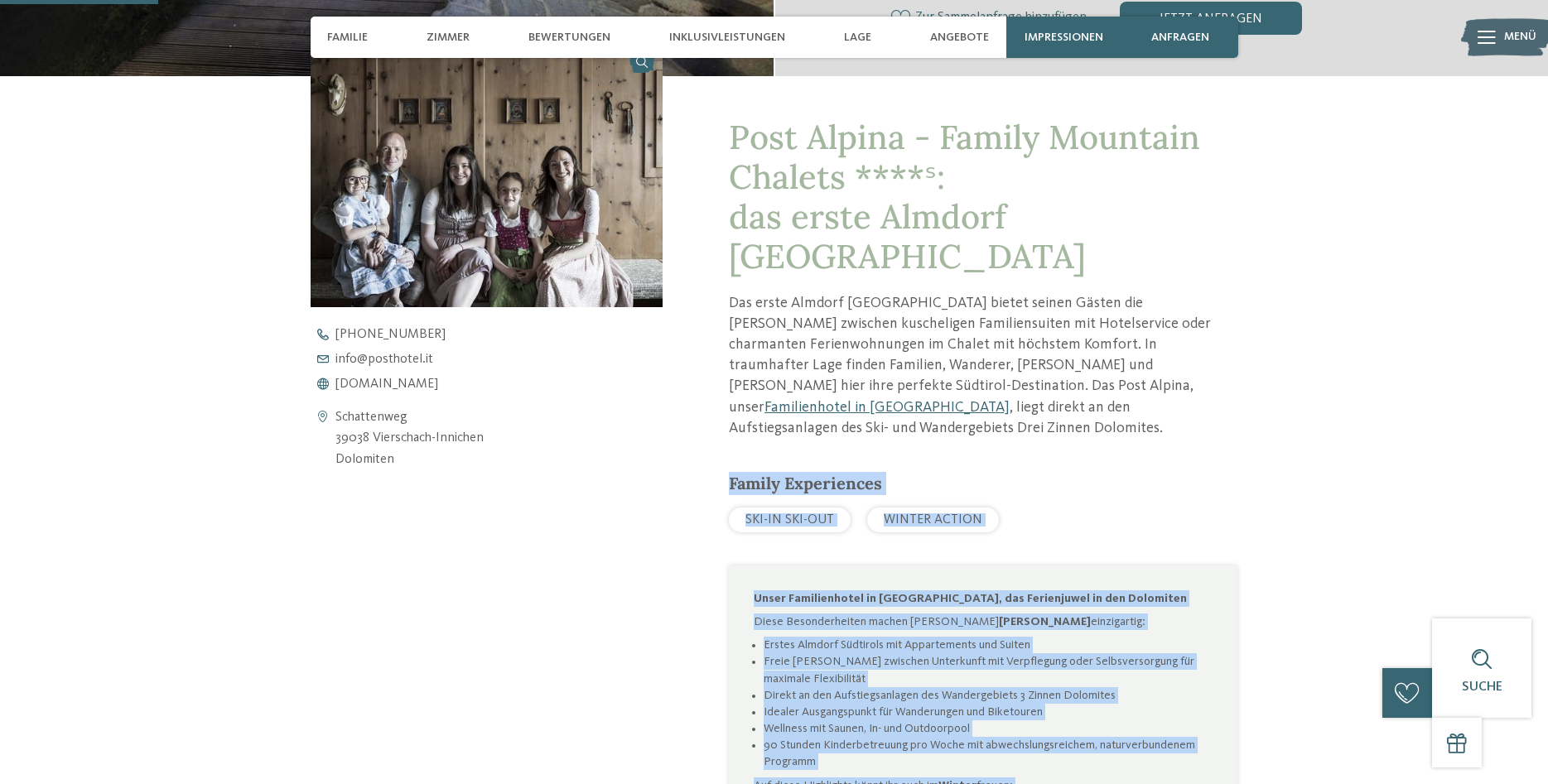
drag, startPoint x: 800, startPoint y: 461, endPoint x: 1208, endPoint y: 761, distance: 506.4
click at [1208, 761] on div "Post Alpina - Family Mountain Chalets ****ˢ: das erste Almdorf Südtirols Das er…" at bounding box center [950, 563] width 575 height 975
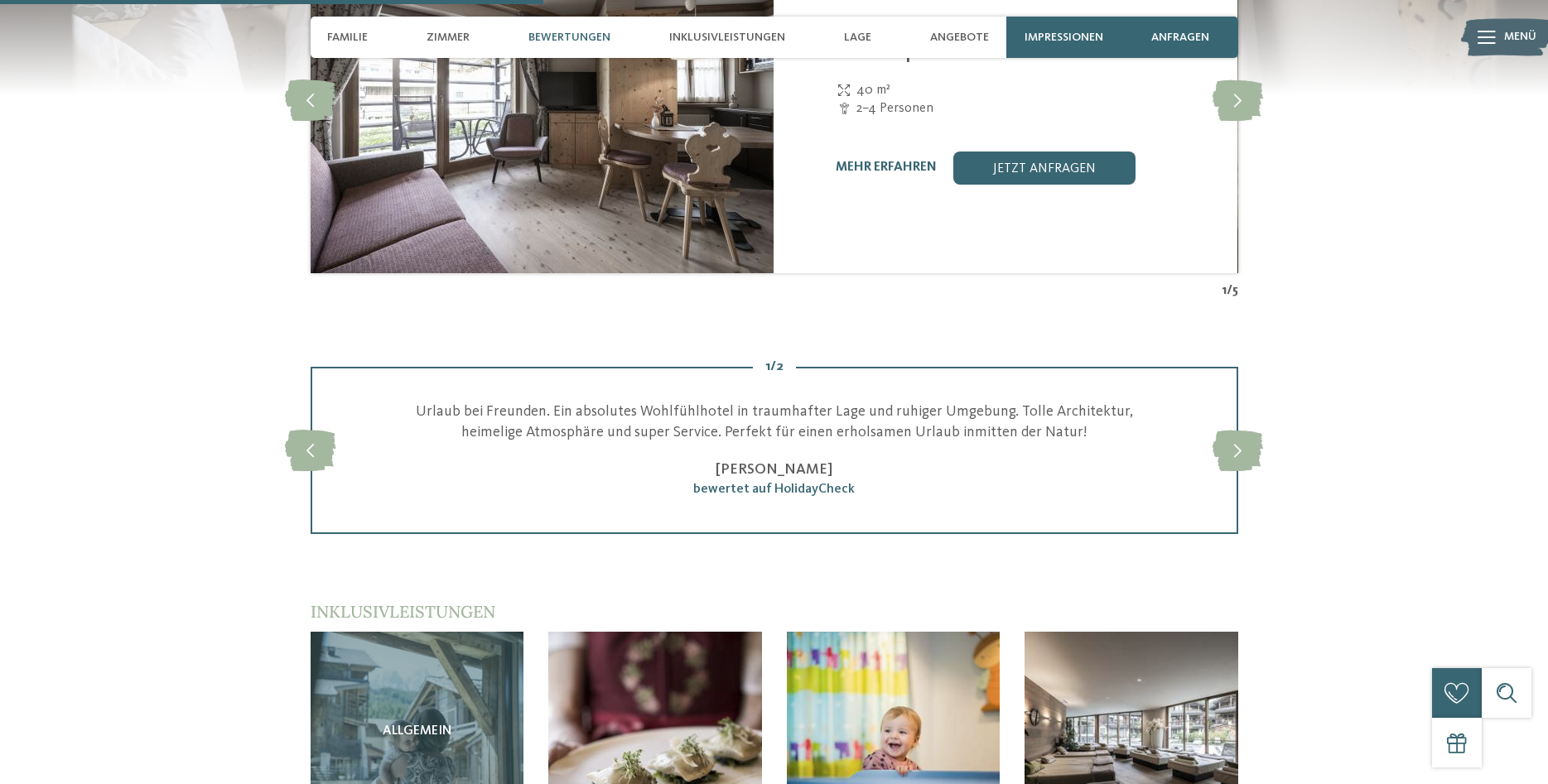
scroll to position [2455, 0]
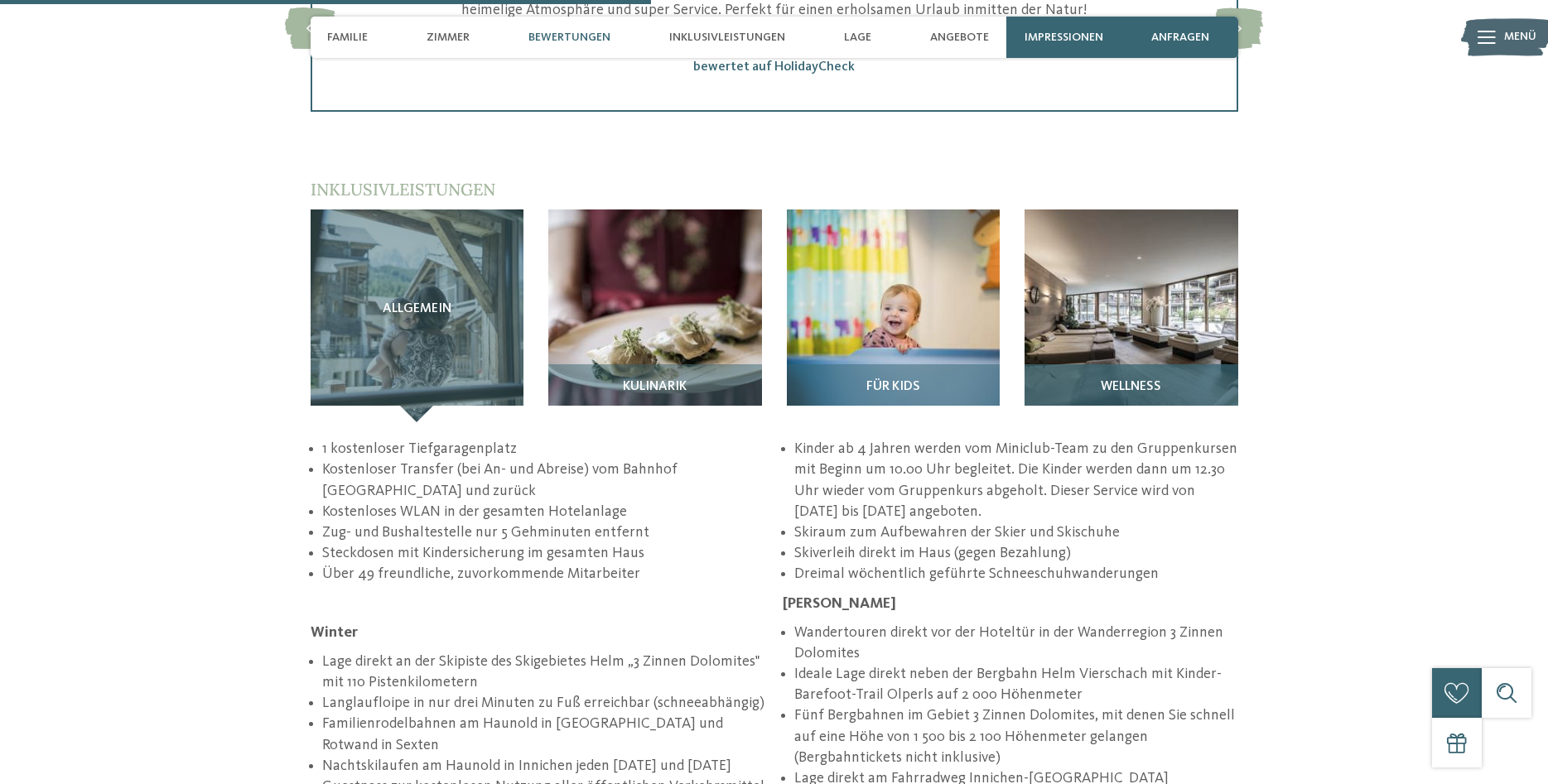
click at [1106, 364] on div "Wellness" at bounding box center [1131, 392] width 214 height 58
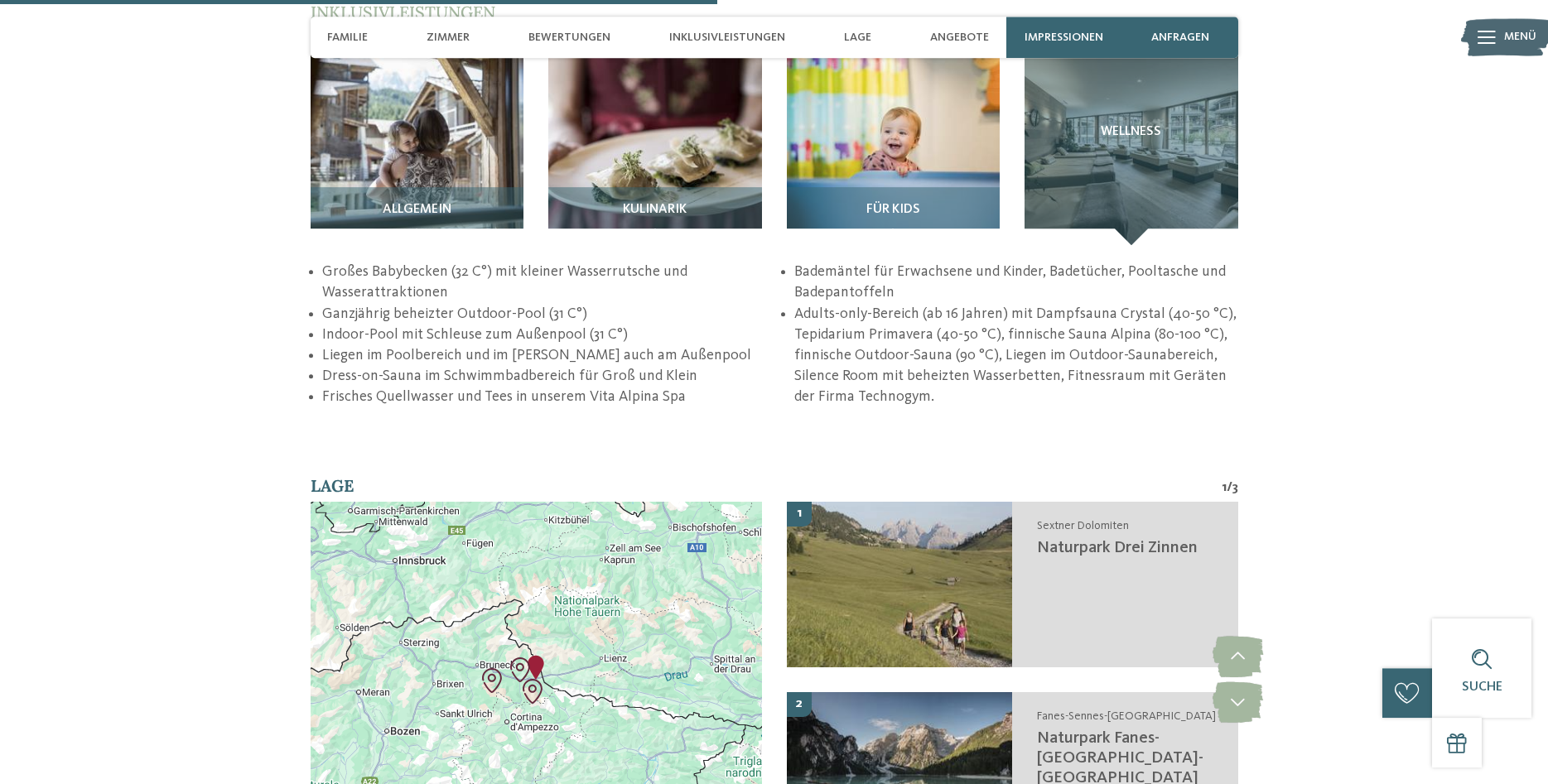
scroll to position [2540, 0]
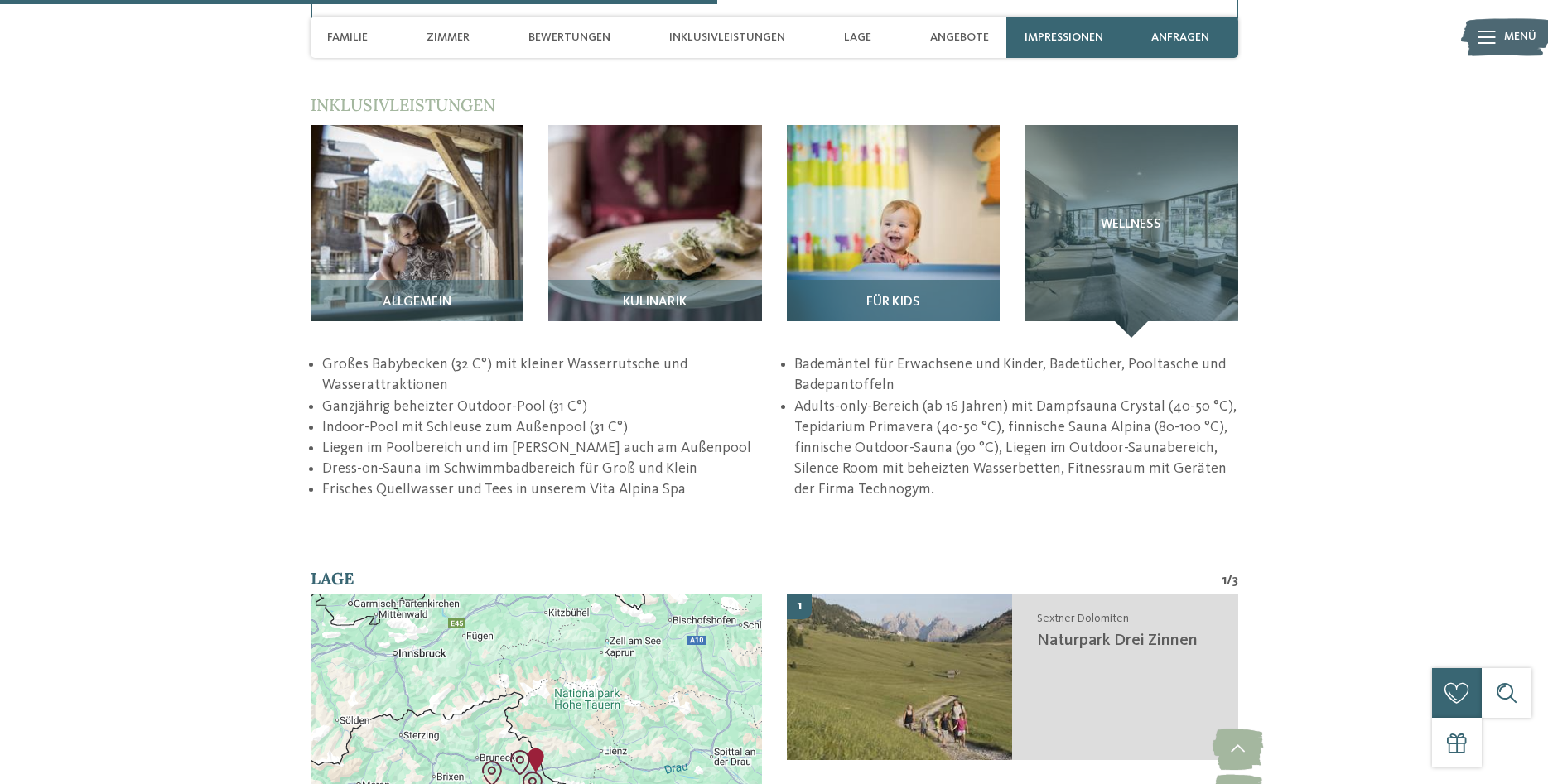
click at [946, 279] on div "Für Kids" at bounding box center [894, 308] width 214 height 58
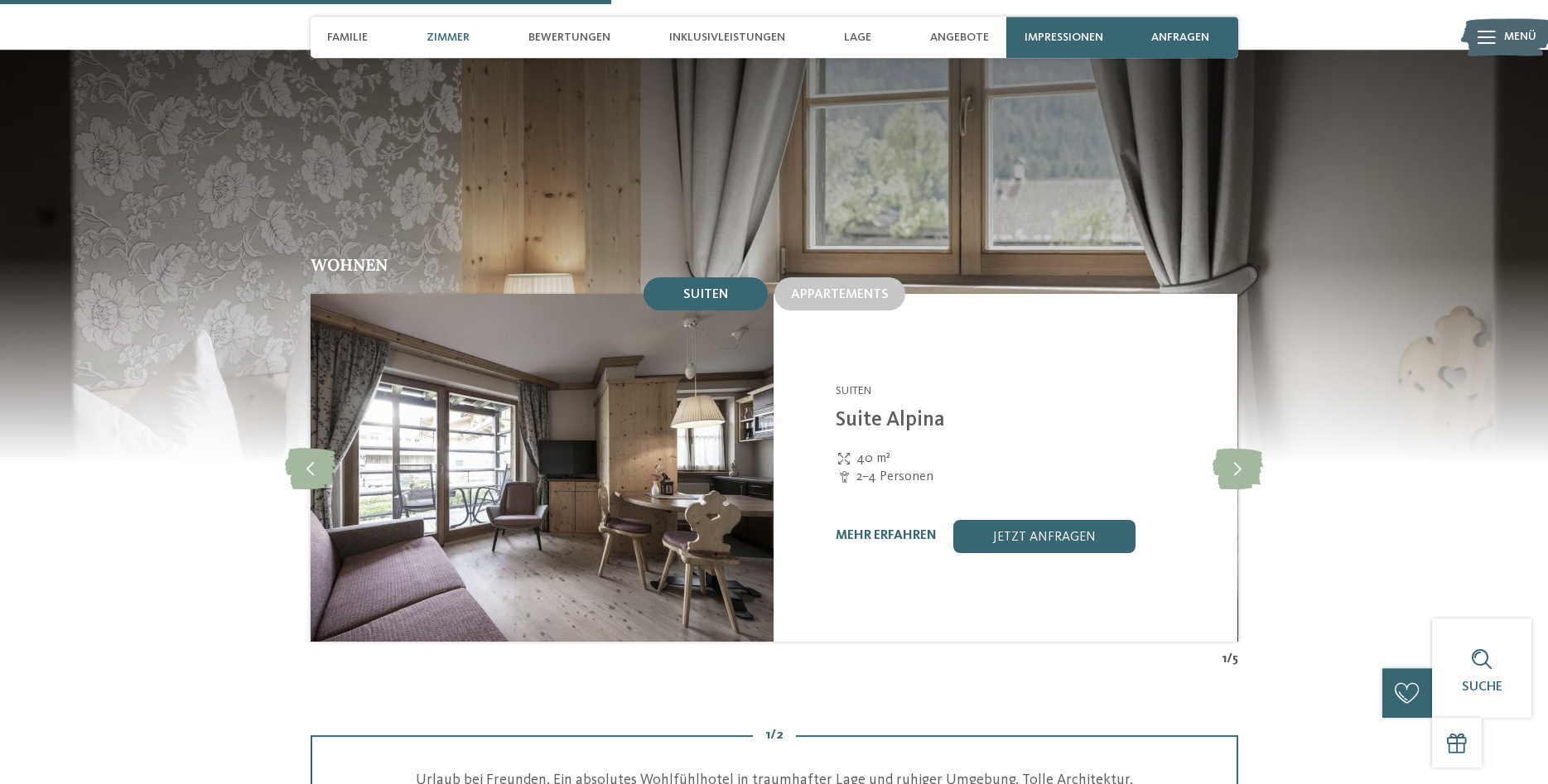
scroll to position [1527, 0]
